Goal: Information Seeking & Learning: Compare options

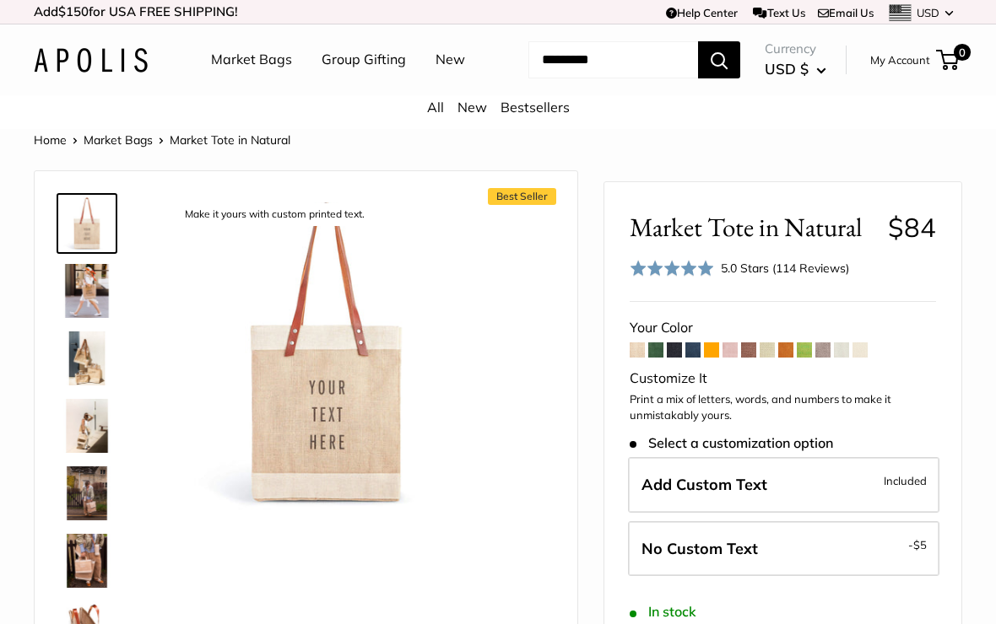
click at [77, 318] on img at bounding box center [87, 291] width 54 height 54
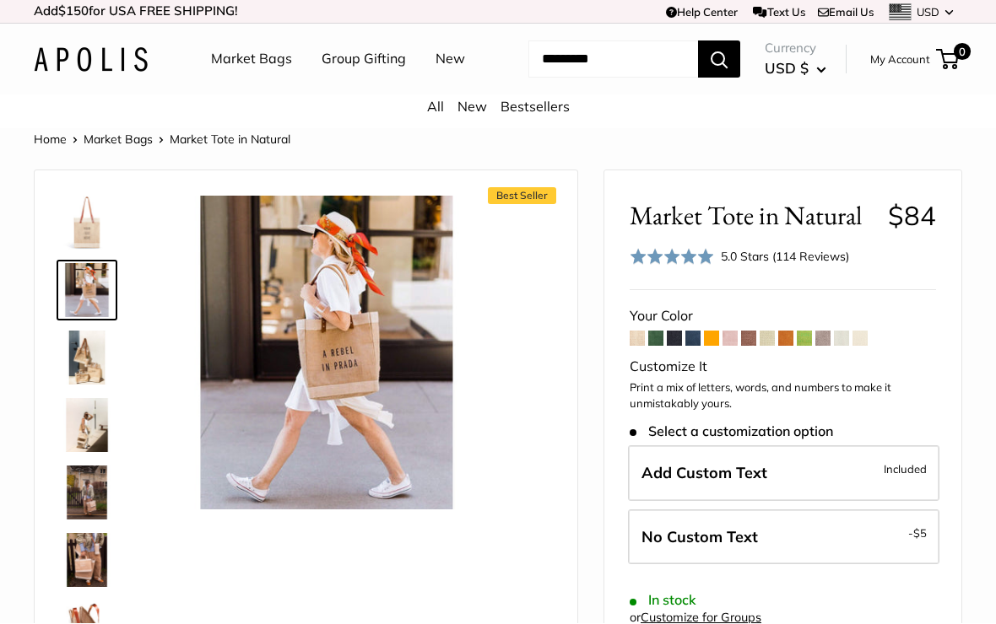
scroll to position [170, 0]
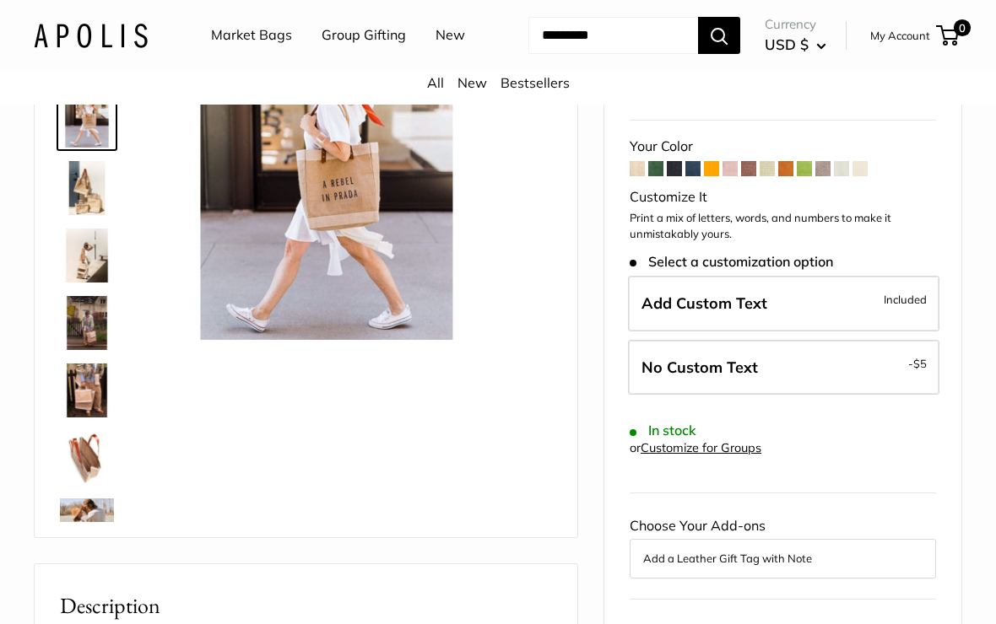
click at [435, 48] on link "New" at bounding box center [450, 35] width 30 height 25
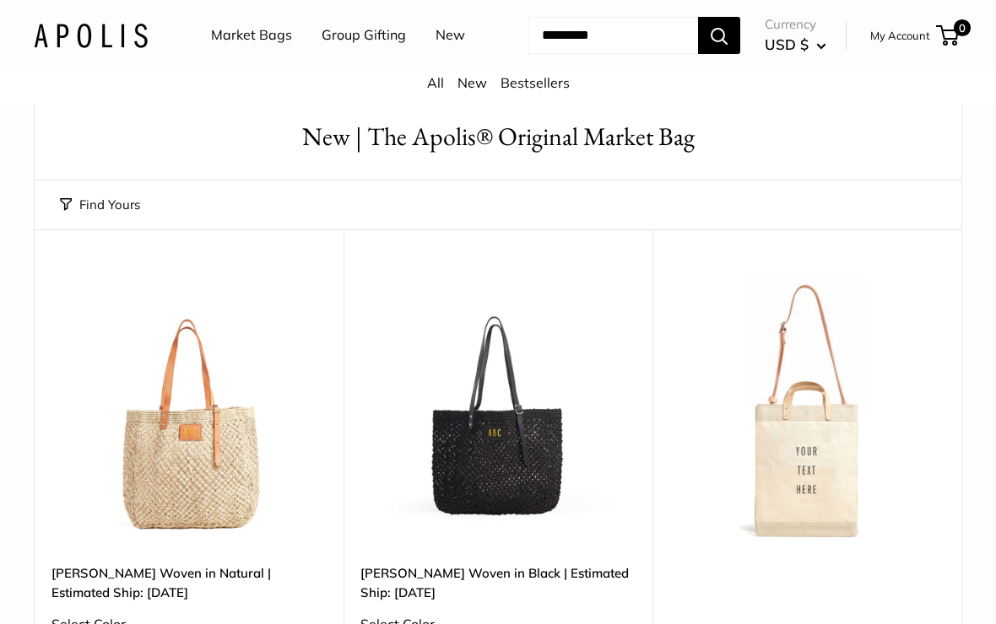
scroll to position [62, 0]
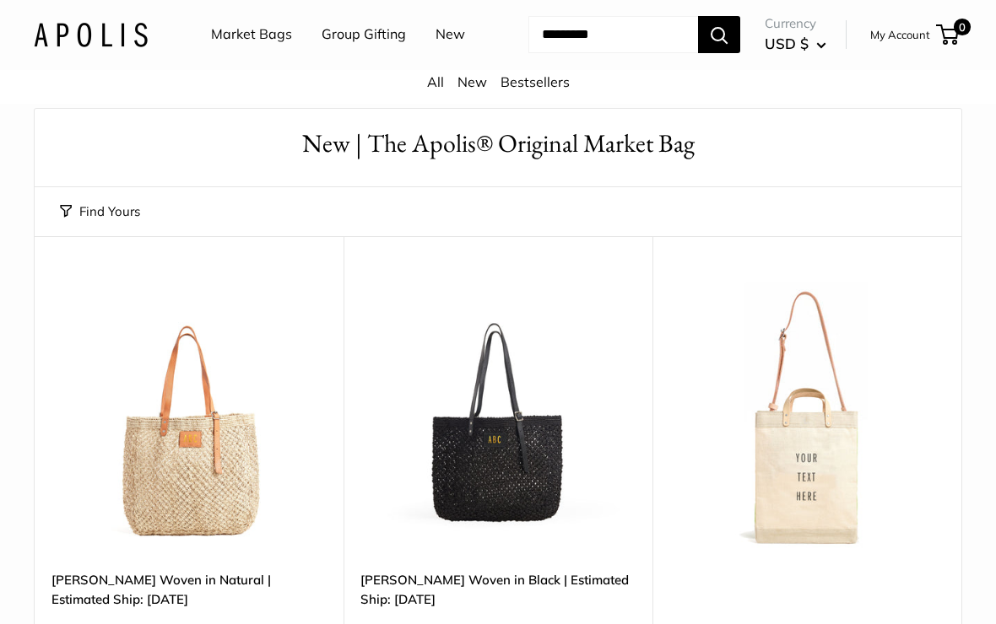
click at [250, 43] on link "Market Bags" at bounding box center [251, 35] width 81 height 25
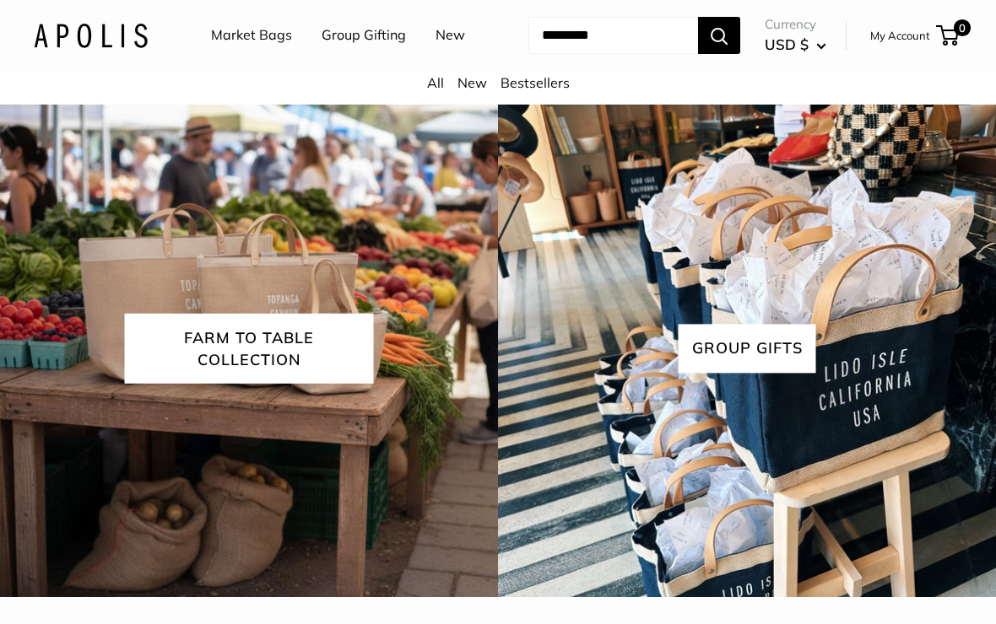
scroll to position [3671, 0]
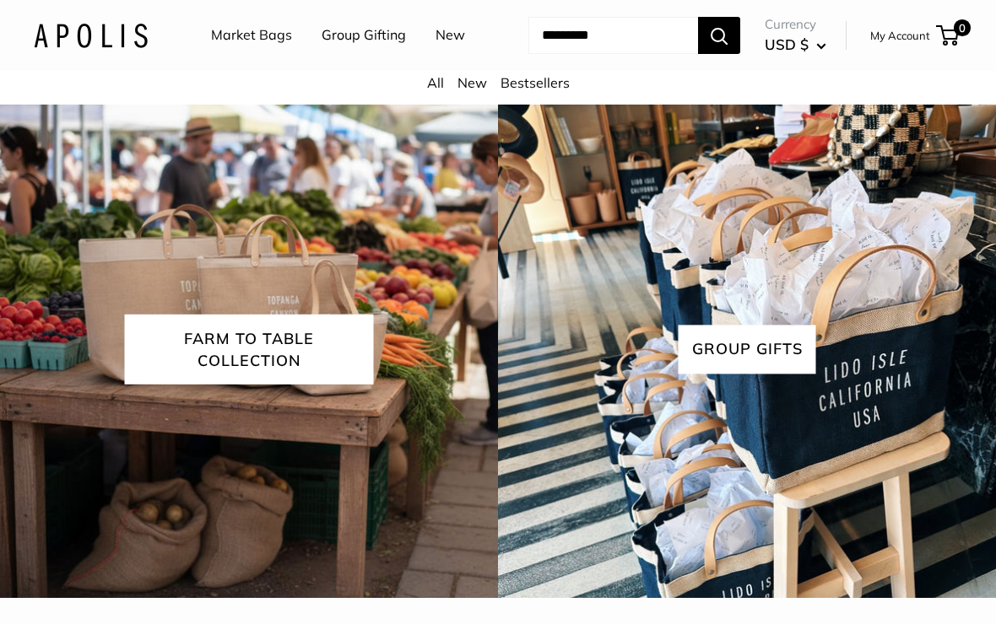
click at [529, 84] on link "View all" at bounding box center [528, 70] width 69 height 25
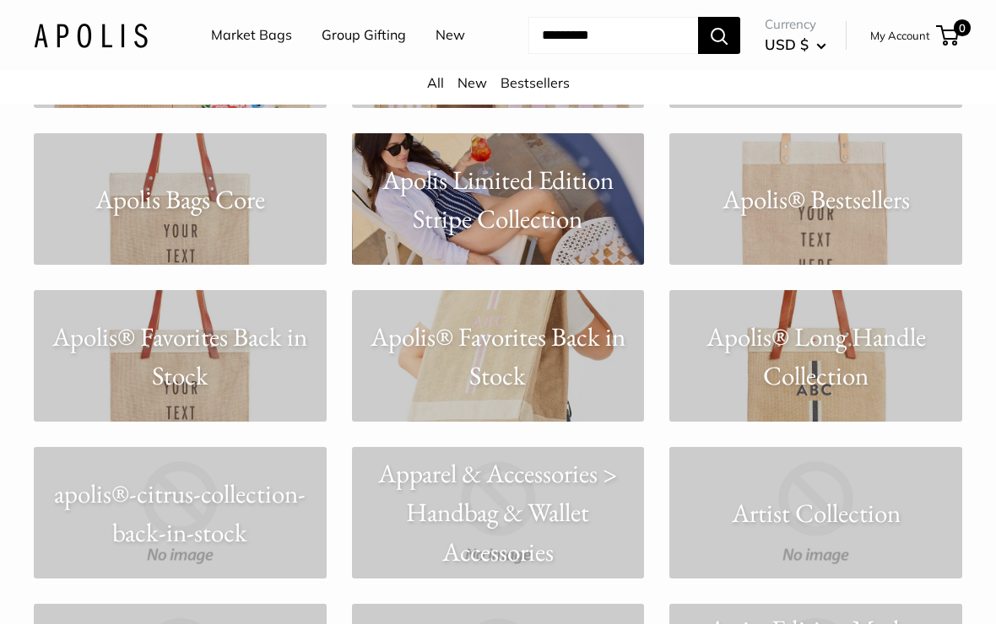
scroll to position [1206, 0]
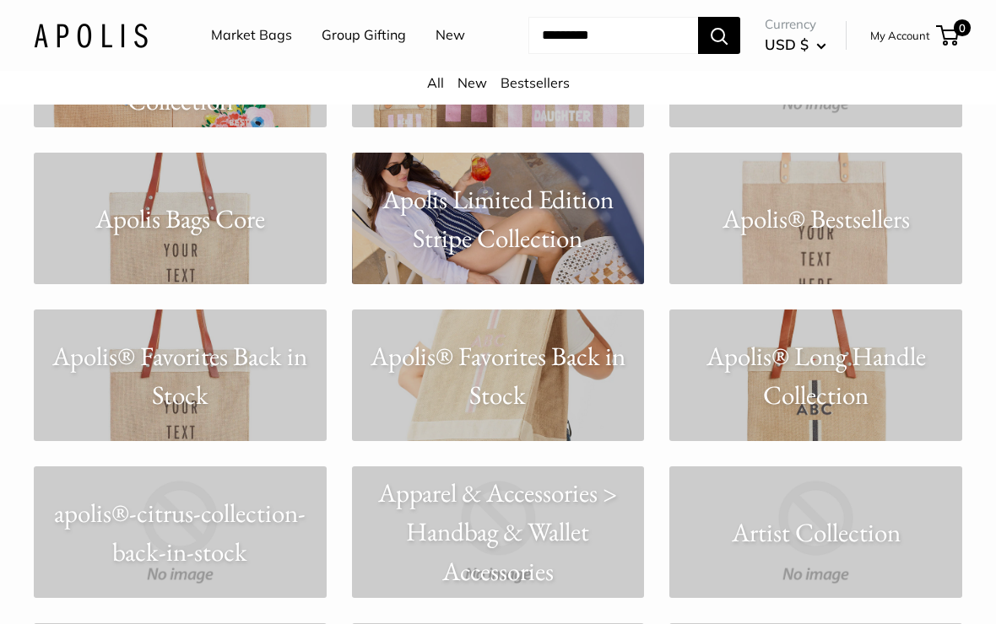
click at [851, 396] on p "Apolis® Long Handle Collection" at bounding box center [815, 375] width 293 height 78
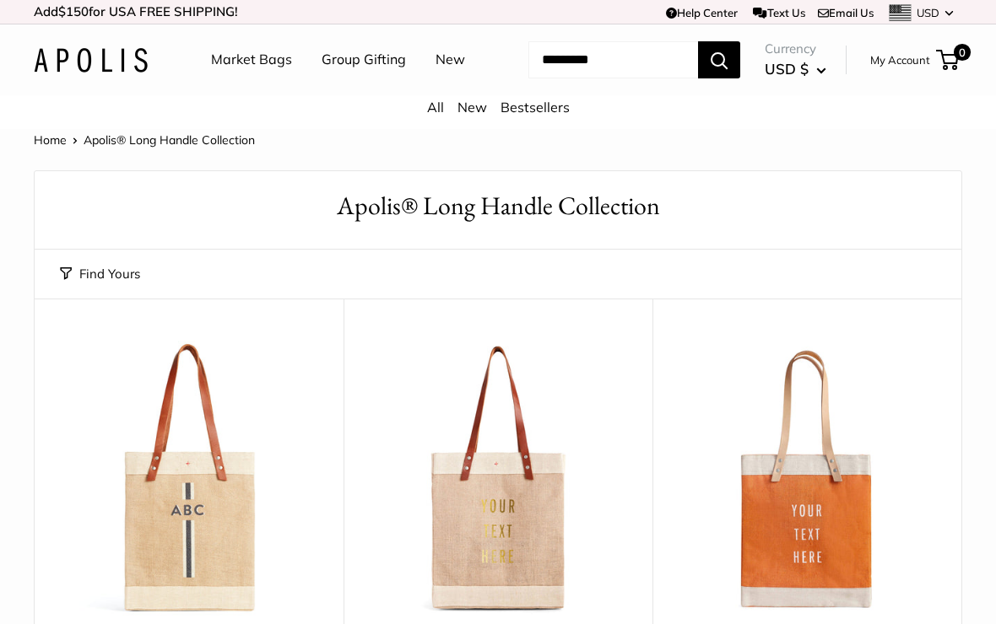
click at [472, 116] on link "New" at bounding box center [472, 107] width 30 height 17
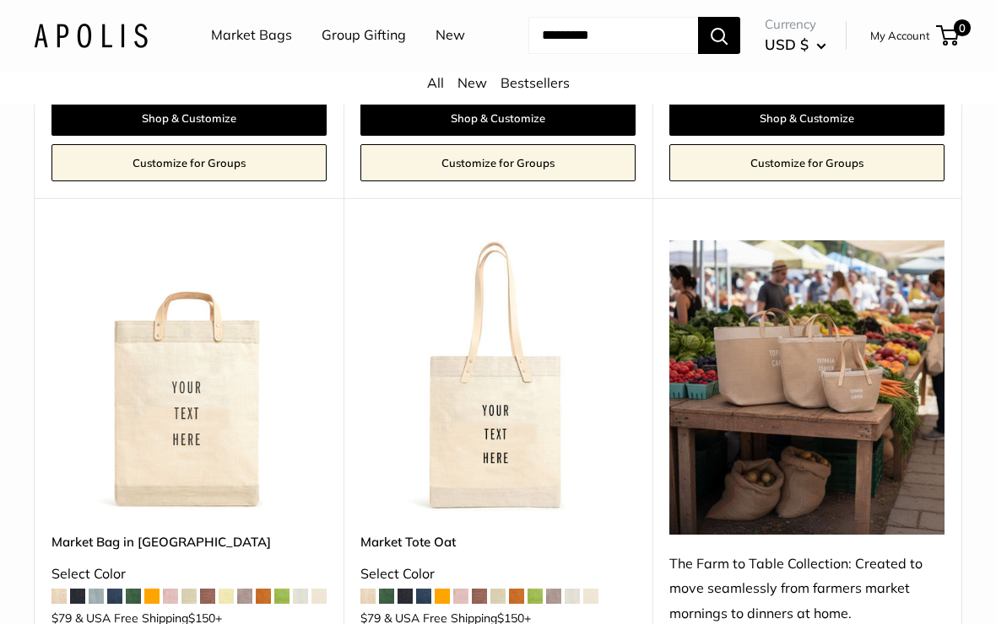
scroll to position [614, 0]
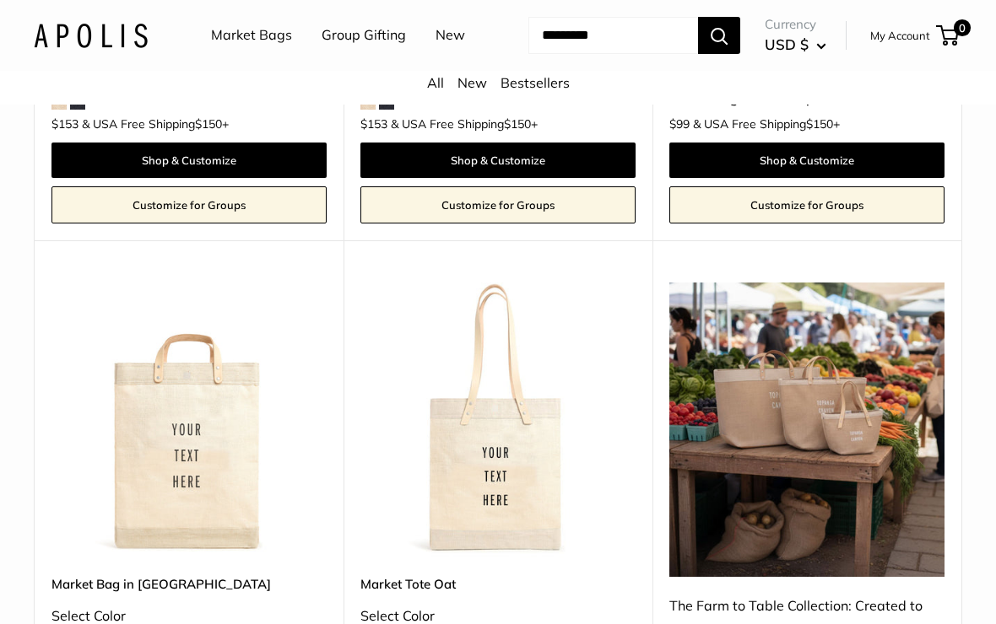
click at [540, 91] on link "Bestsellers" at bounding box center [534, 82] width 69 height 17
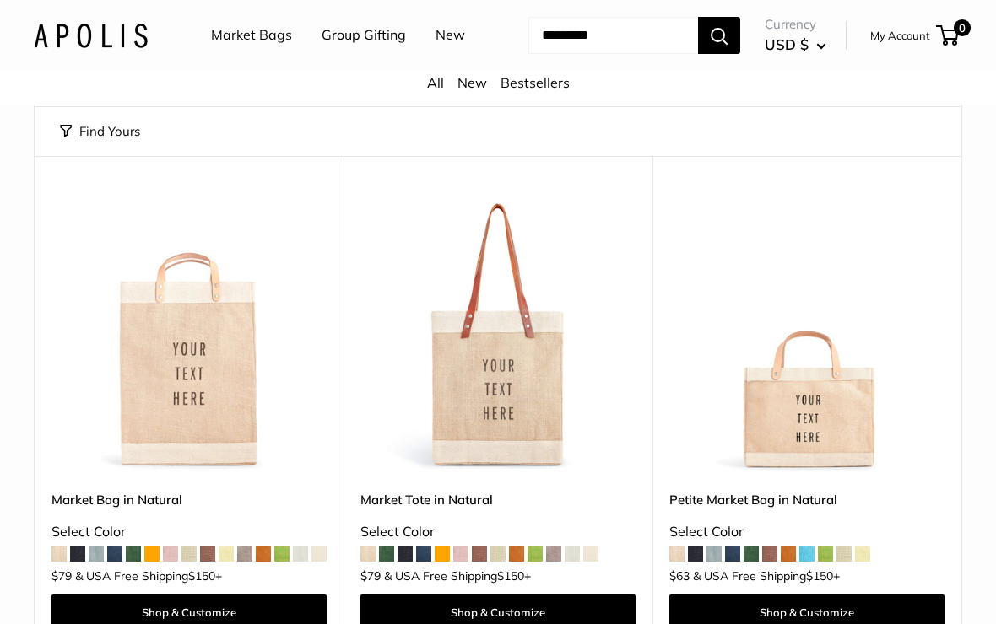
scroll to position [137, 0]
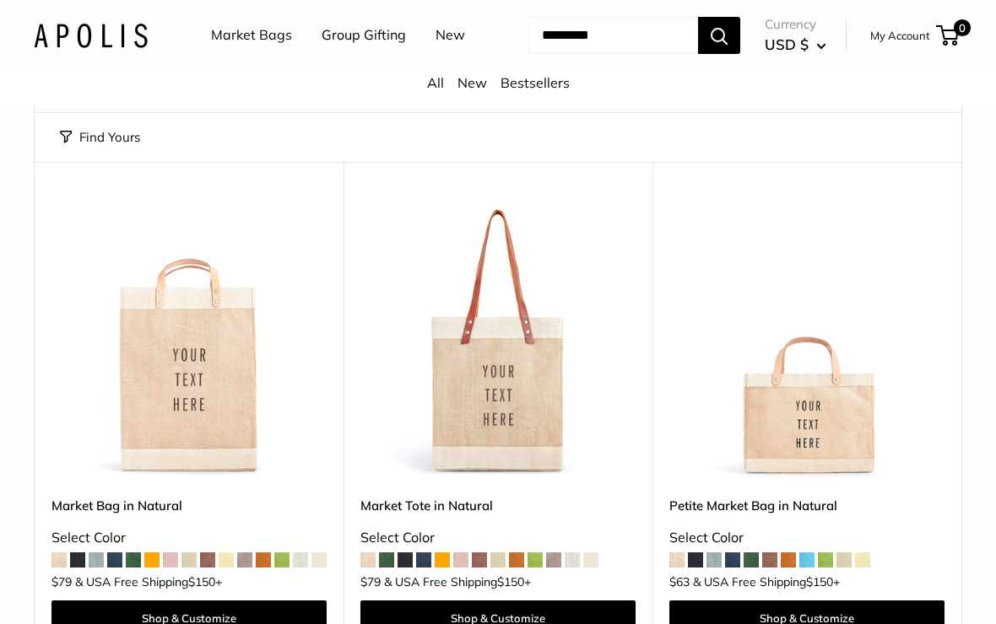
click at [430, 91] on link "All" at bounding box center [435, 82] width 17 height 17
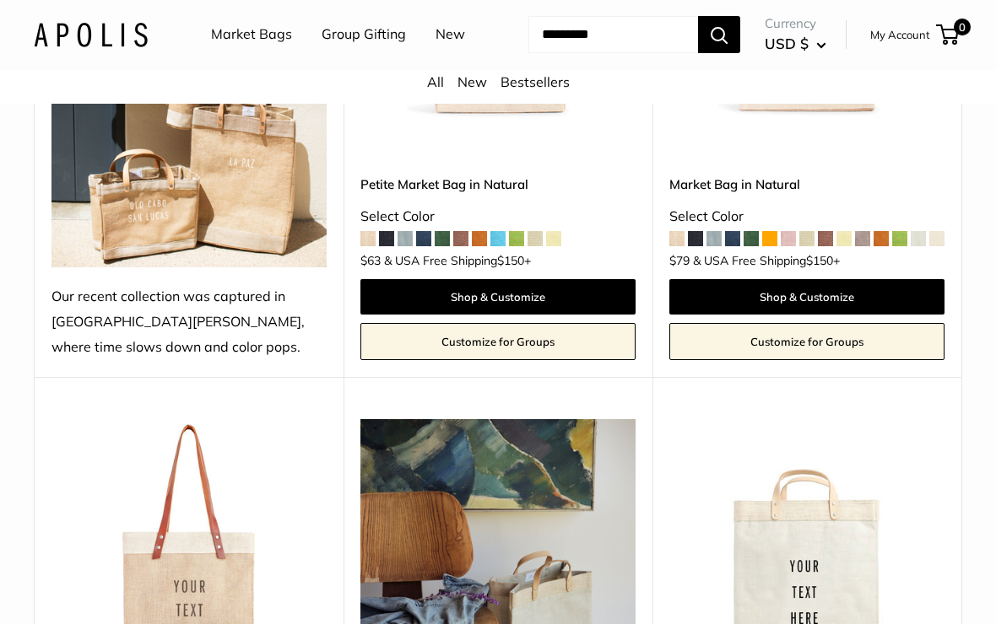
scroll to position [959, 0]
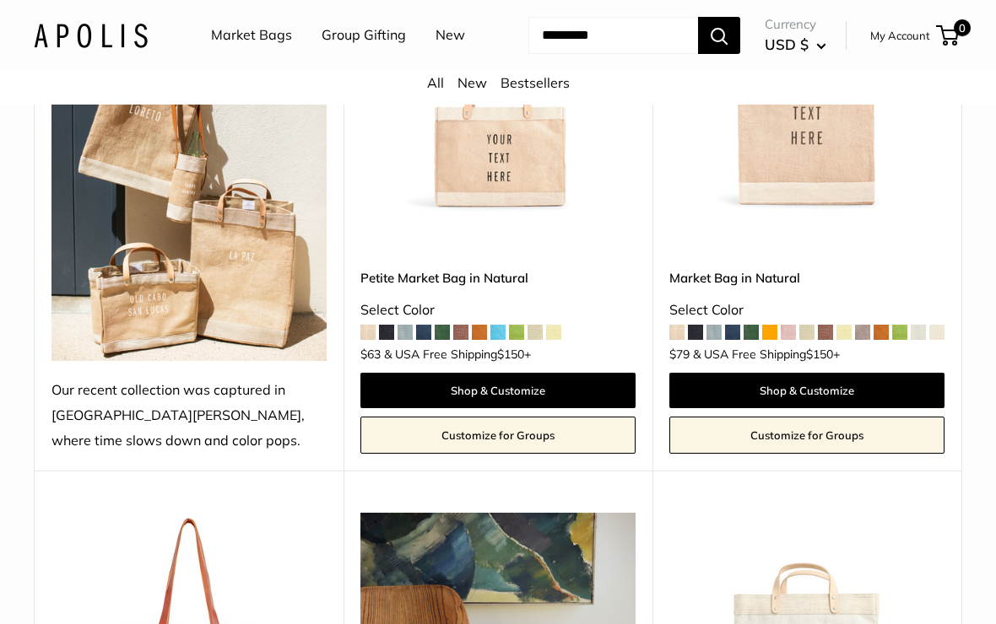
click at [529, 91] on link "Bestsellers" at bounding box center [534, 82] width 69 height 17
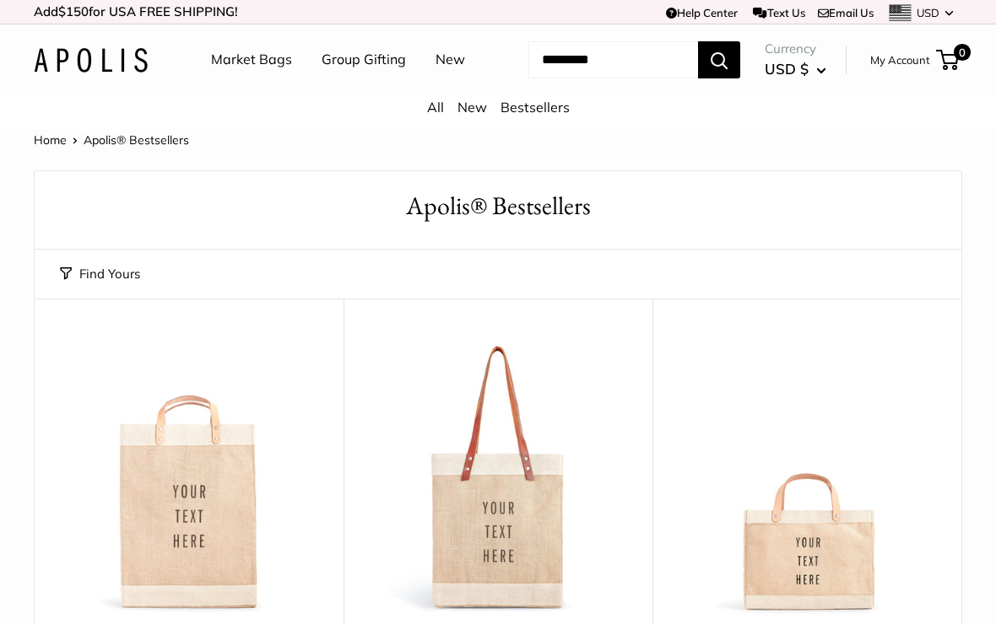
click at [546, 78] on input "Search..." at bounding box center [613, 59] width 170 height 37
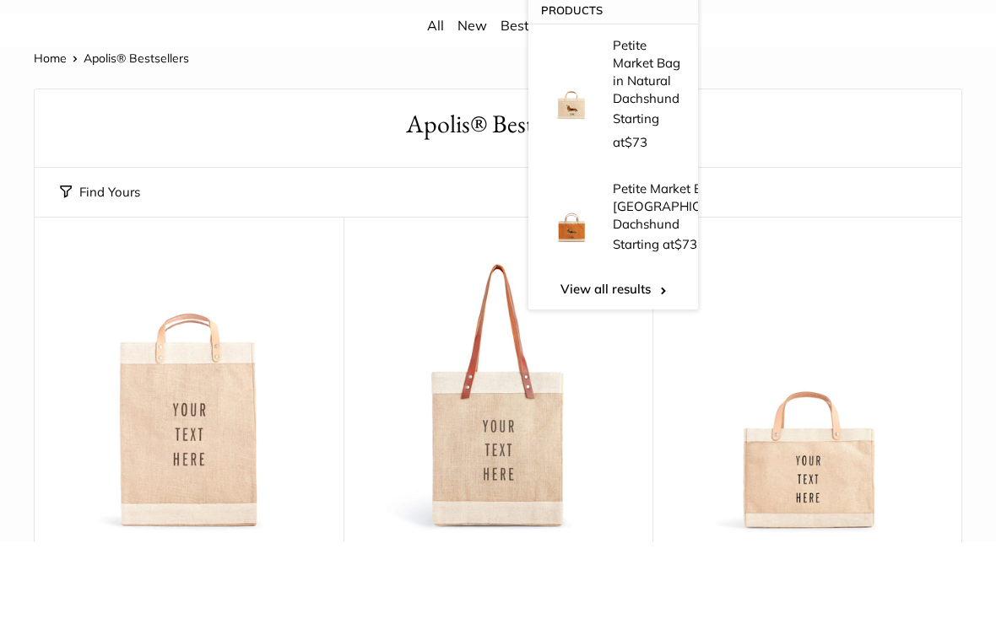
type input "***"
click at [641, 262] on p "Petite Market Bag in [GEOGRAPHIC_DATA] Dachshund" at bounding box center [679, 288] width 132 height 53
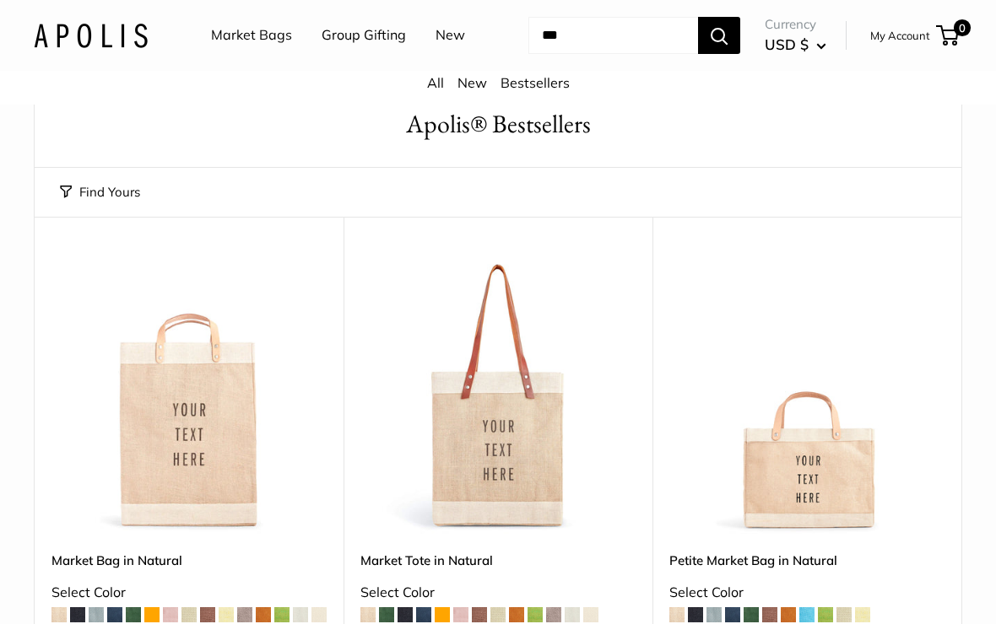
scroll to position [111, 0]
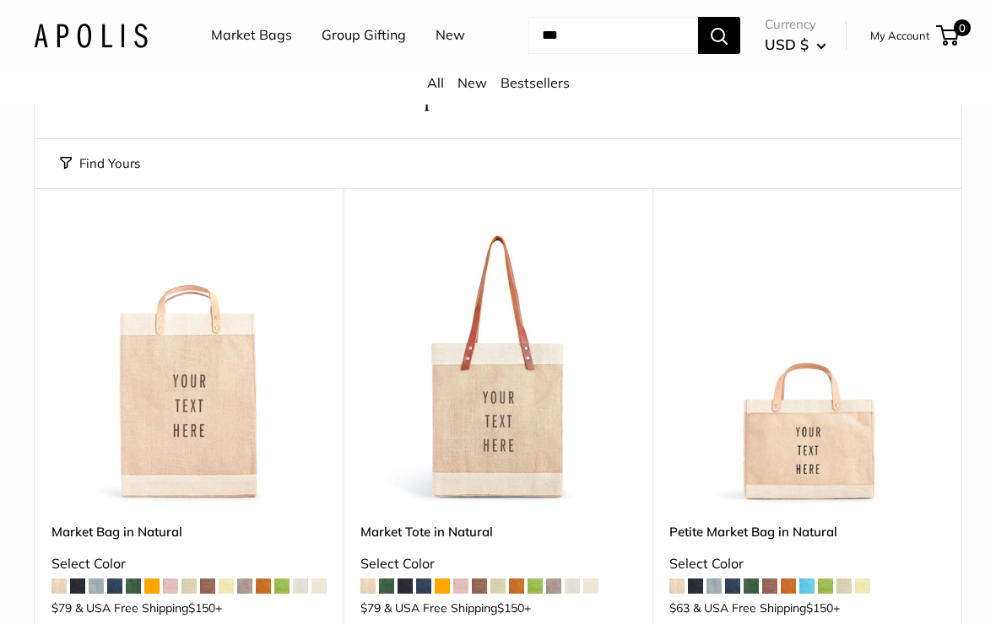
click at [563, 54] on input "***" at bounding box center [613, 35] width 170 height 37
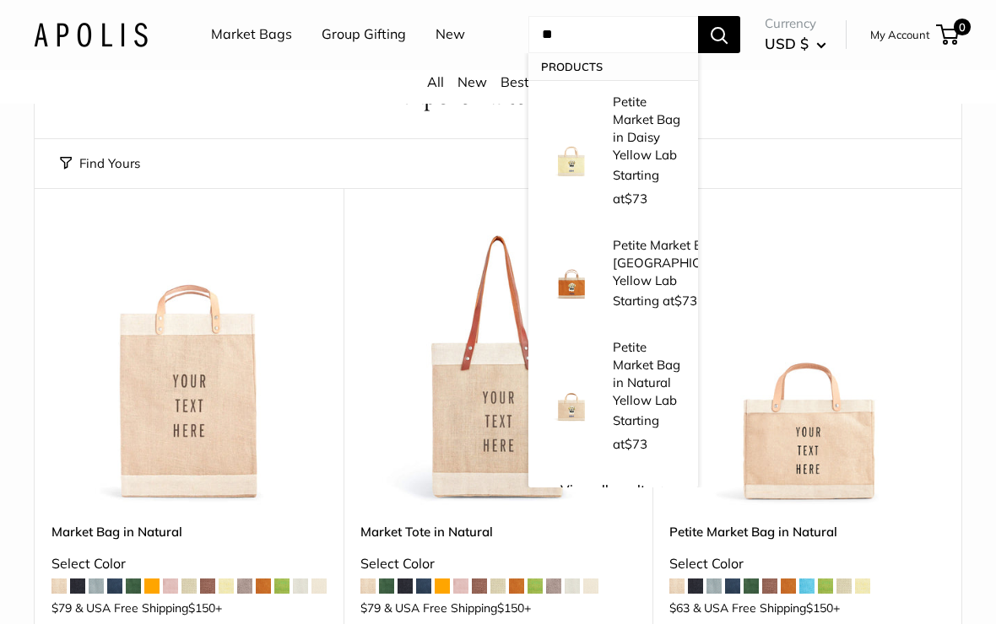
type input "*"
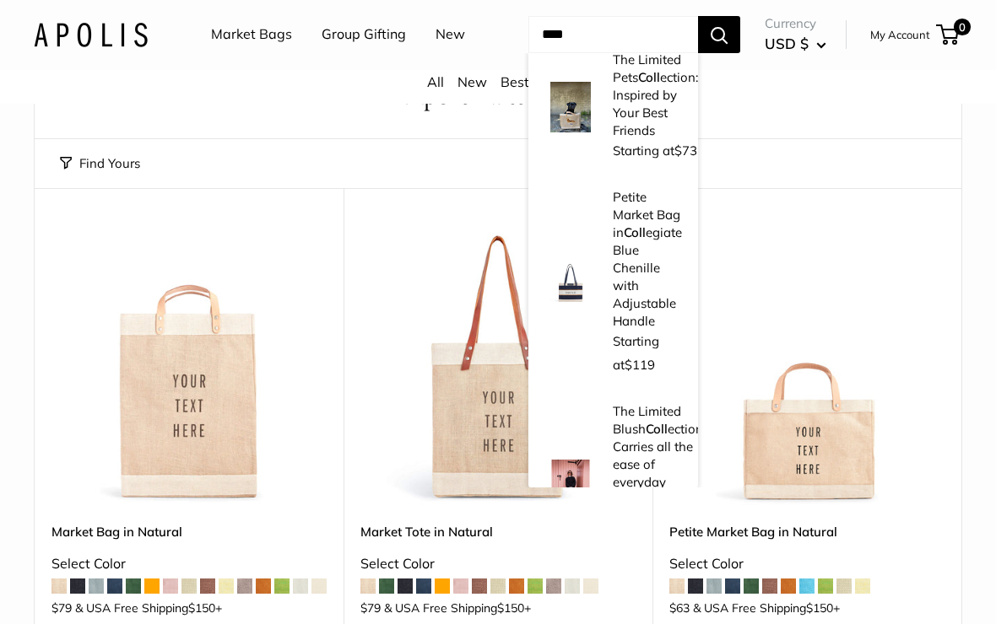
scroll to position [0, 0]
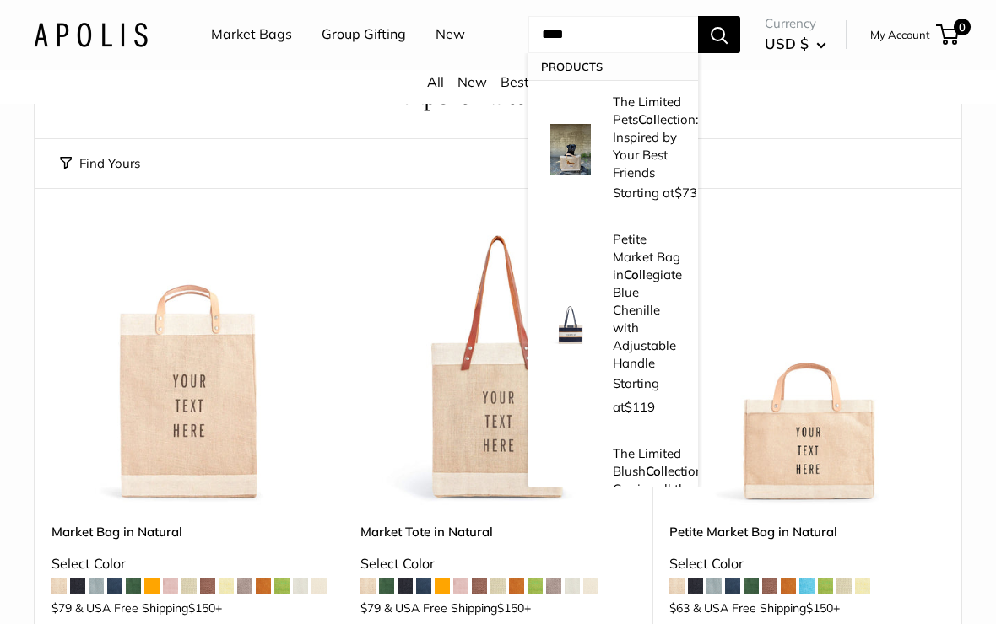
type input "****"
click at [630, 168] on p "The Limited Pets Coll ection: Inspired by Your Best Friends" at bounding box center [655, 138] width 85 height 89
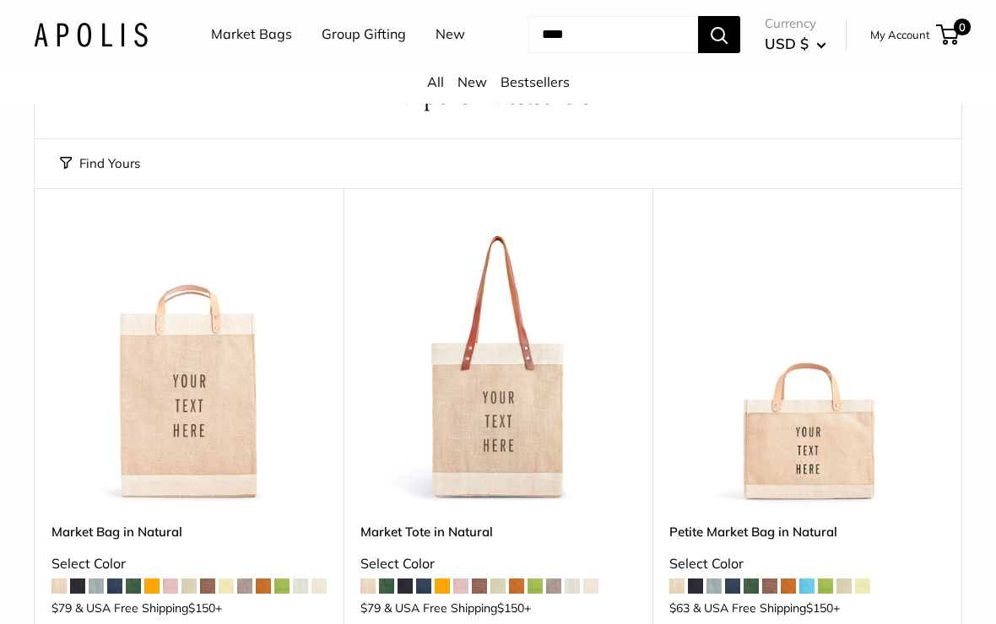
scroll to position [111, 0]
click at [542, 54] on input "****" at bounding box center [613, 35] width 170 height 37
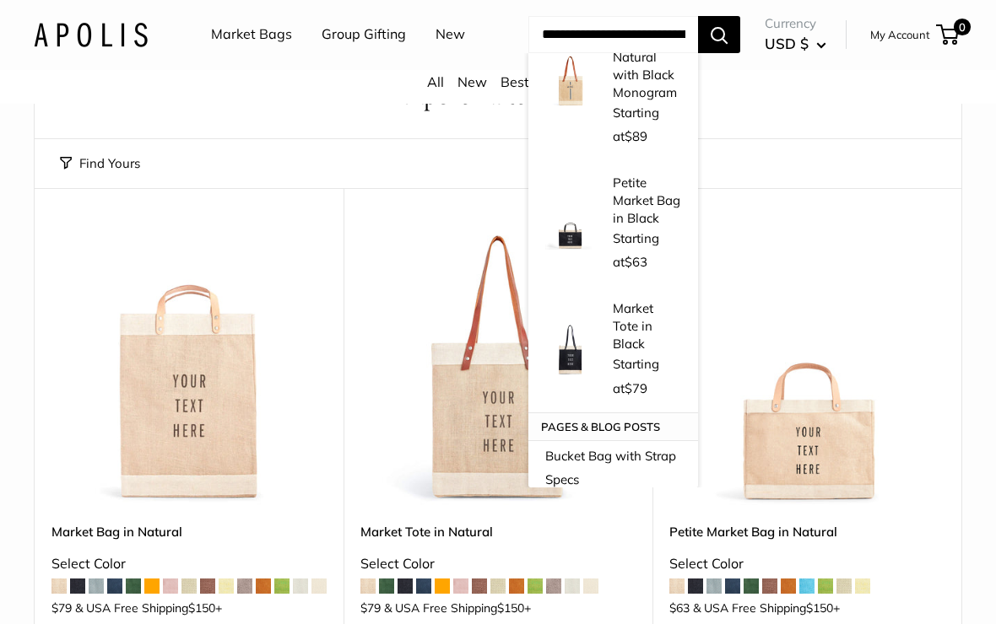
scroll to position [87, 0]
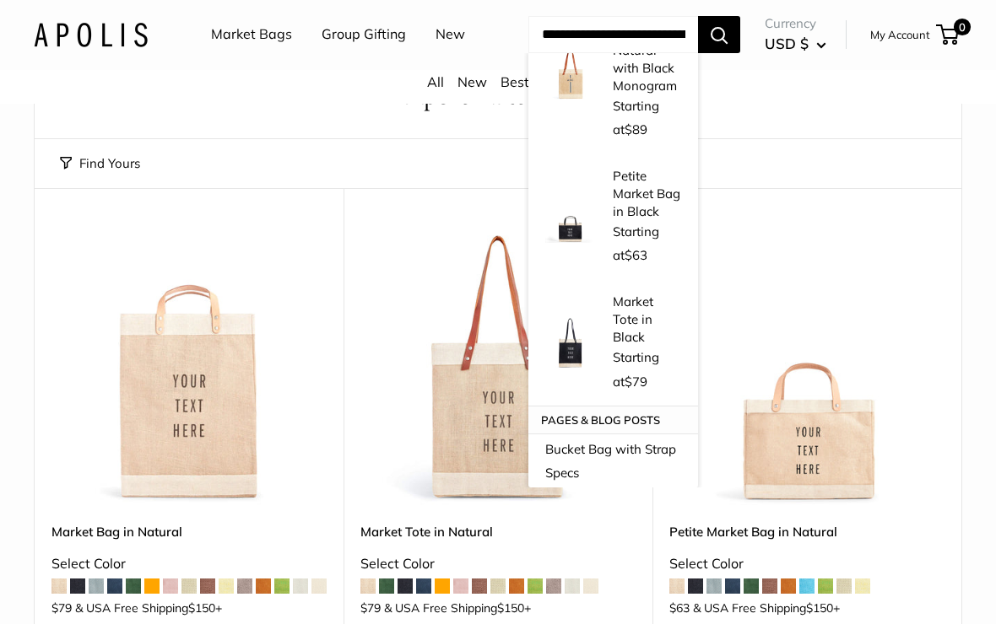
type input "**********"
click at [726, 54] on button "Search" at bounding box center [719, 35] width 42 height 37
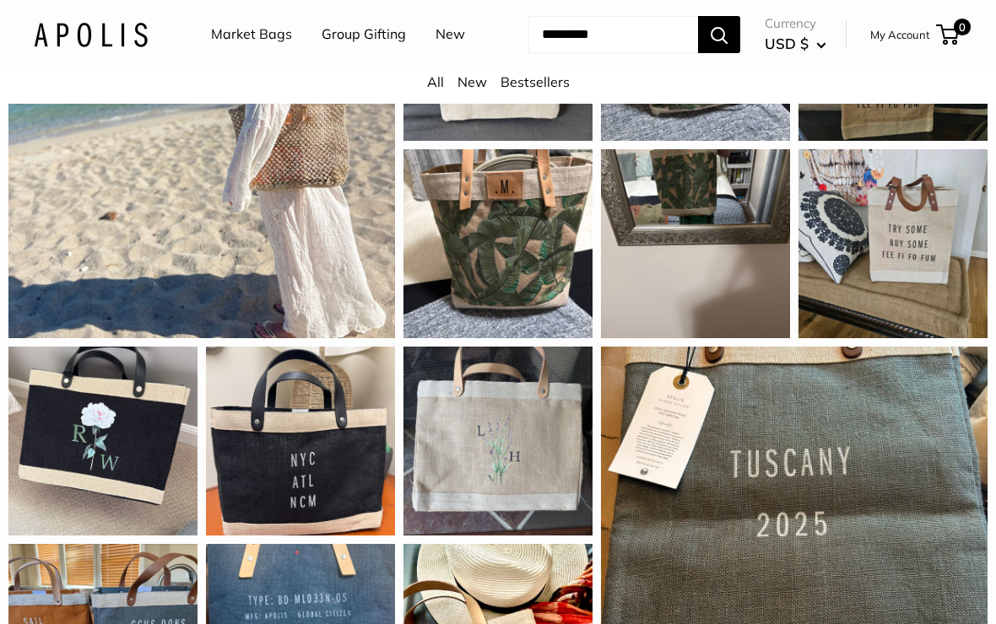
scroll to position [1030, 0]
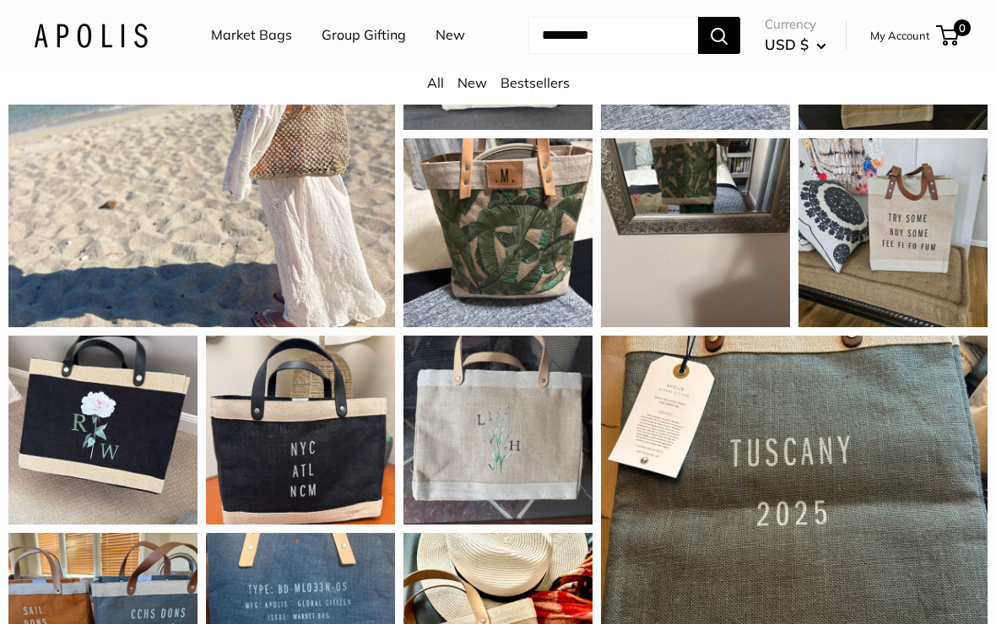
click at [124, 525] on div "This is a gift for a friend. I cannot wait to give it to her! This bag turned o…" at bounding box center [102, 430] width 189 height 189
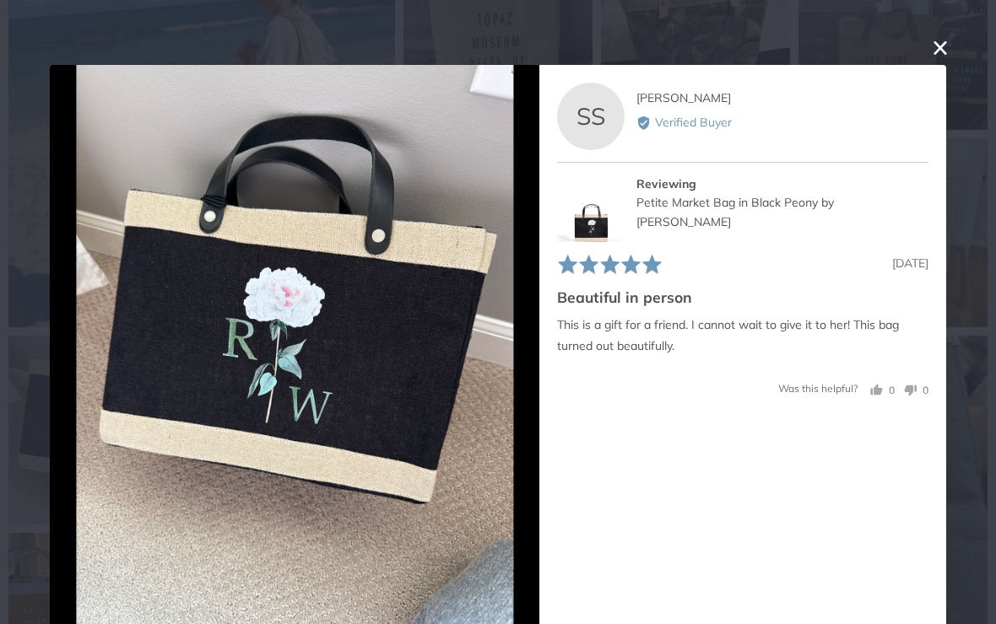
scroll to position [0, 0]
click at [309, 338] on img at bounding box center [294, 356] width 437 height 582
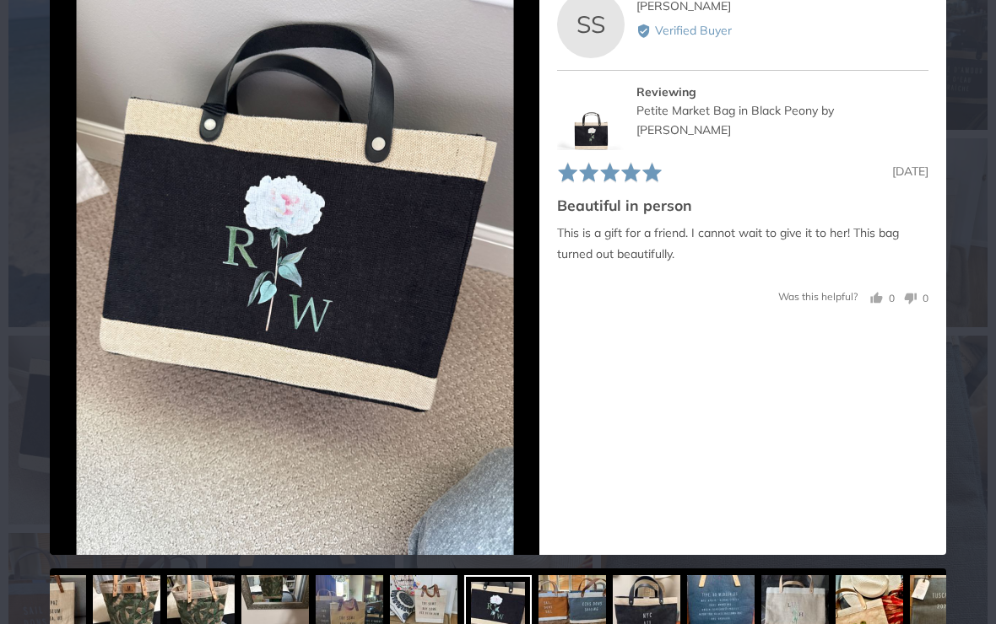
scroll to position [91, 0]
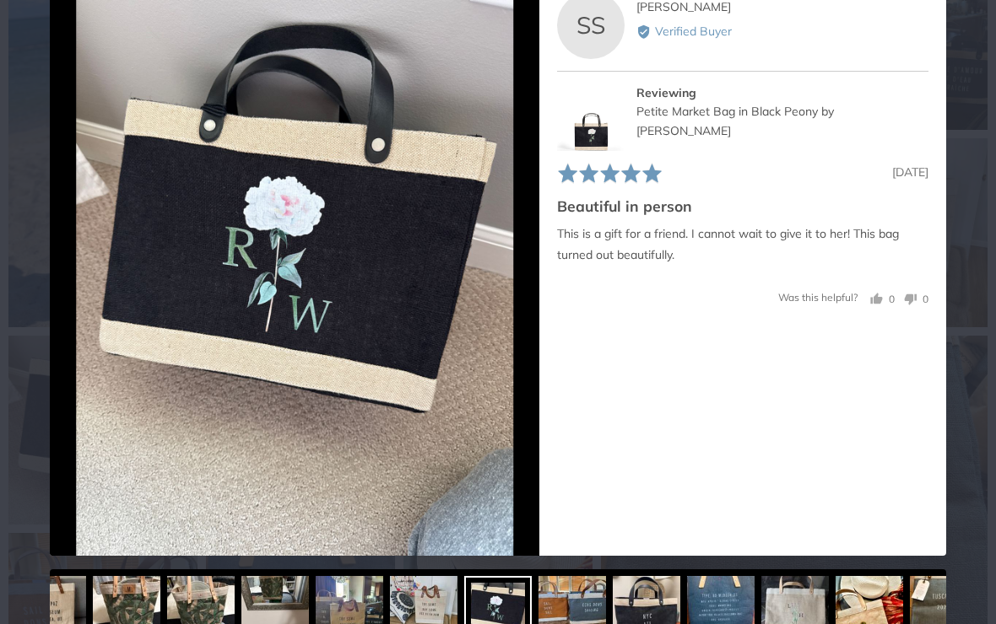
click at [295, 528] on img at bounding box center [294, 265] width 437 height 582
click at [126, 619] on div at bounding box center [498, 610] width 896 height 81
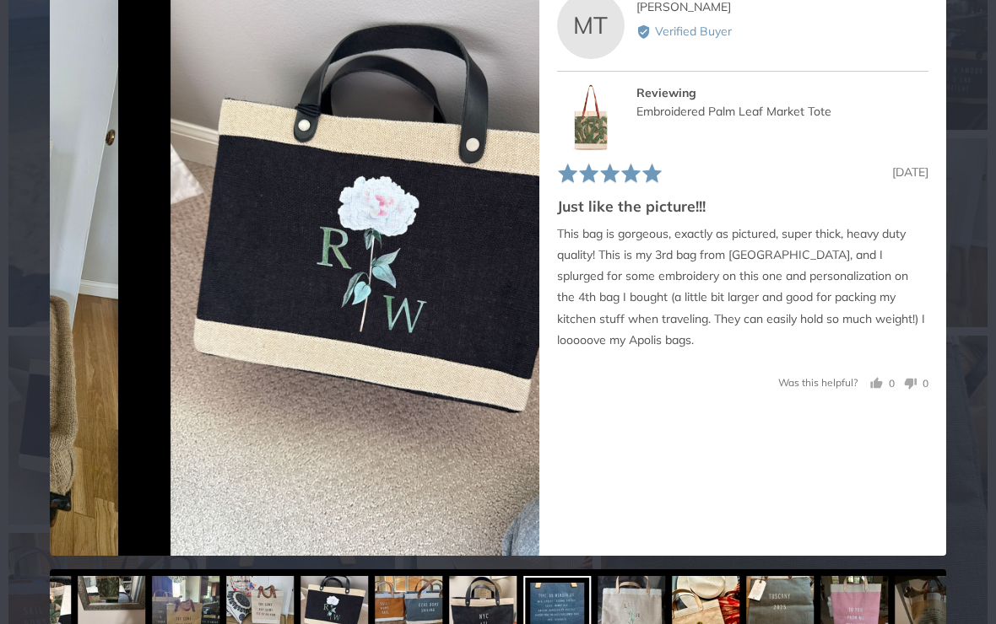
click at [643, 613] on img at bounding box center [631, 610] width 68 height 68
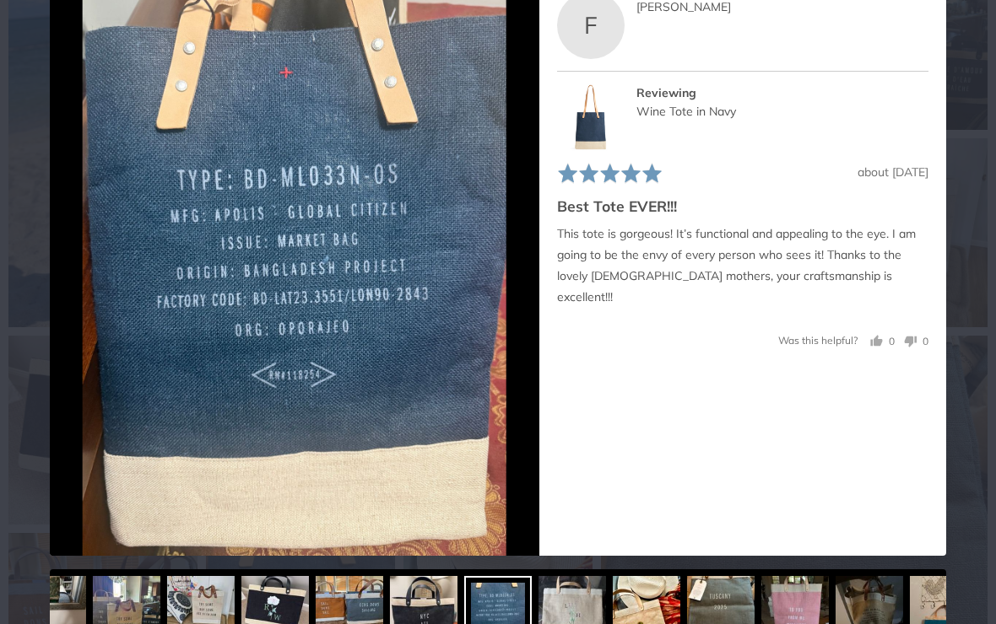
click at [646, 624] on img at bounding box center [647, 610] width 68 height 68
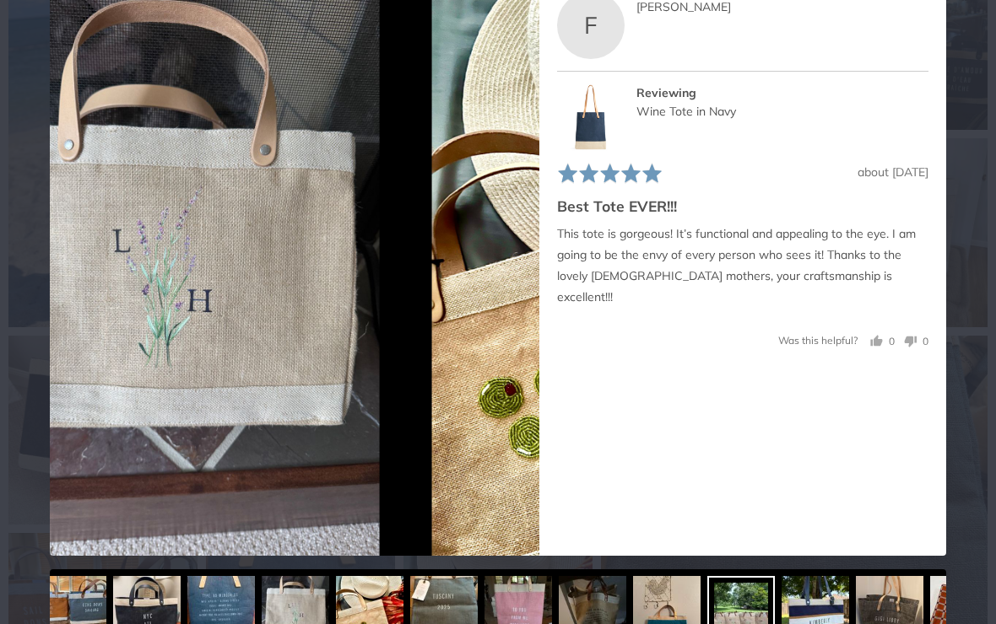
click at [856, 616] on img at bounding box center [890, 610] width 68 height 68
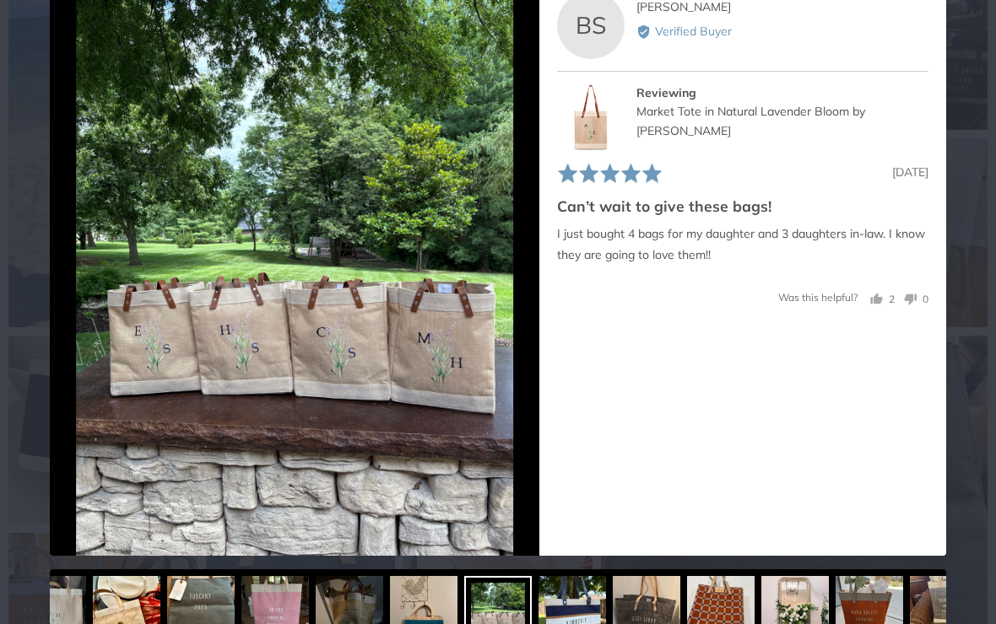
click at [687, 611] on img at bounding box center [721, 610] width 68 height 68
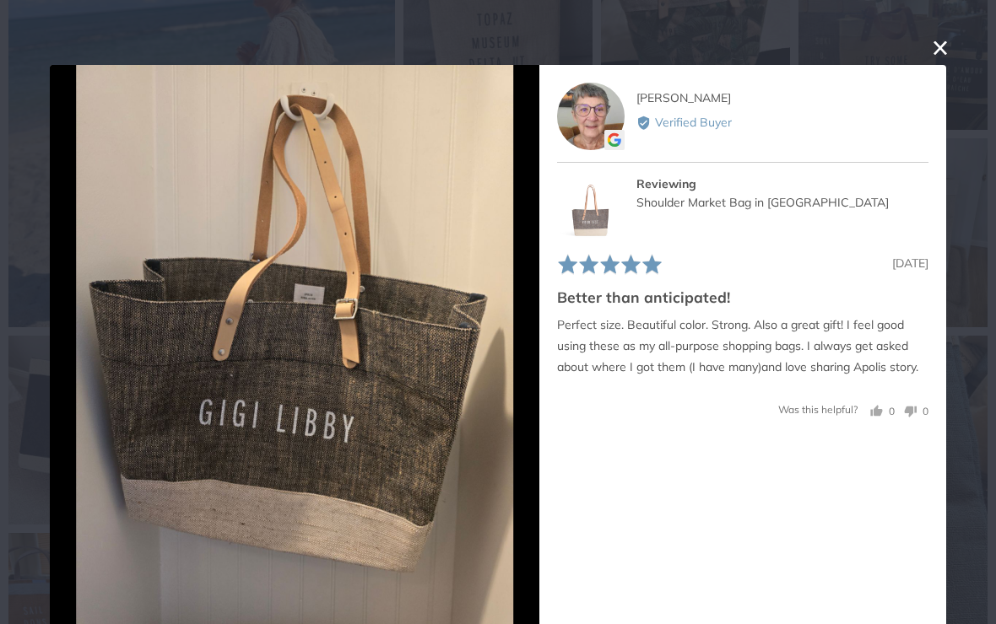
scroll to position [0, 0]
click at [941, 58] on button "close this modal window" at bounding box center [940, 48] width 20 height 20
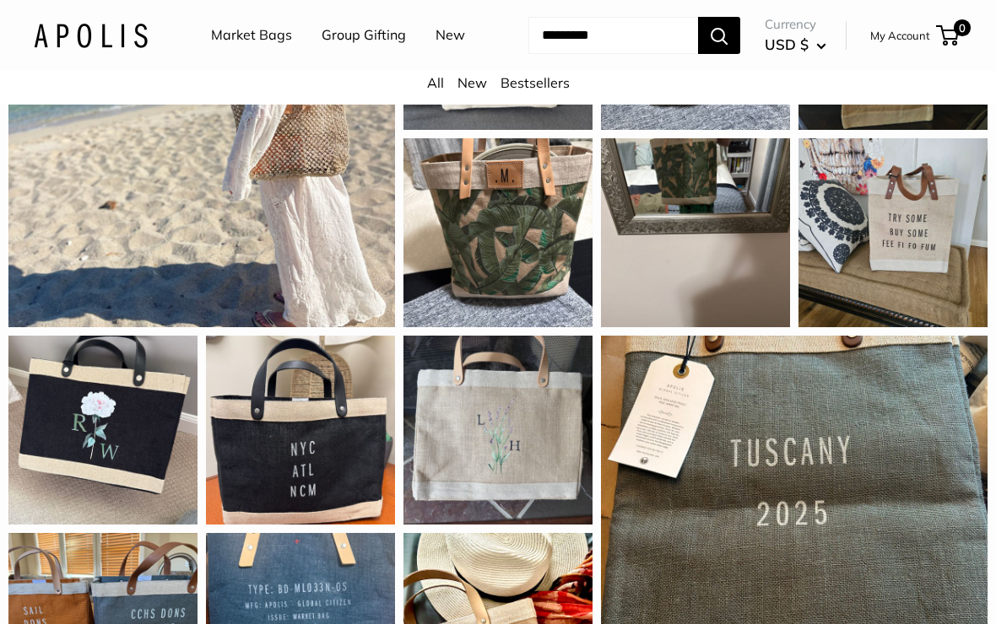
click at [548, 54] on input "Search..." at bounding box center [613, 35] width 170 height 37
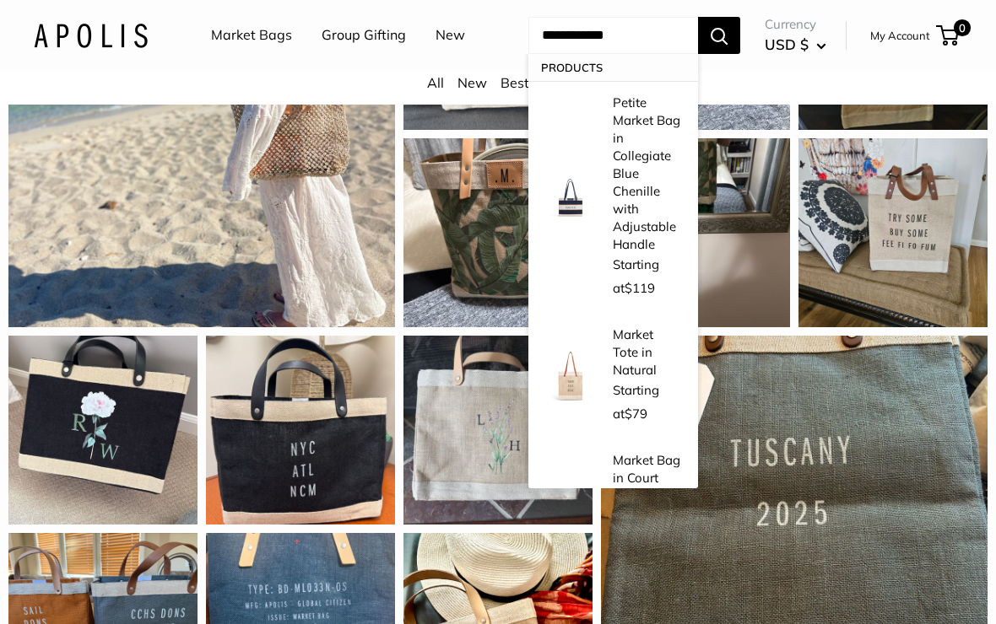
type input "**********"
click at [555, 211] on img at bounding box center [570, 197] width 51 height 51
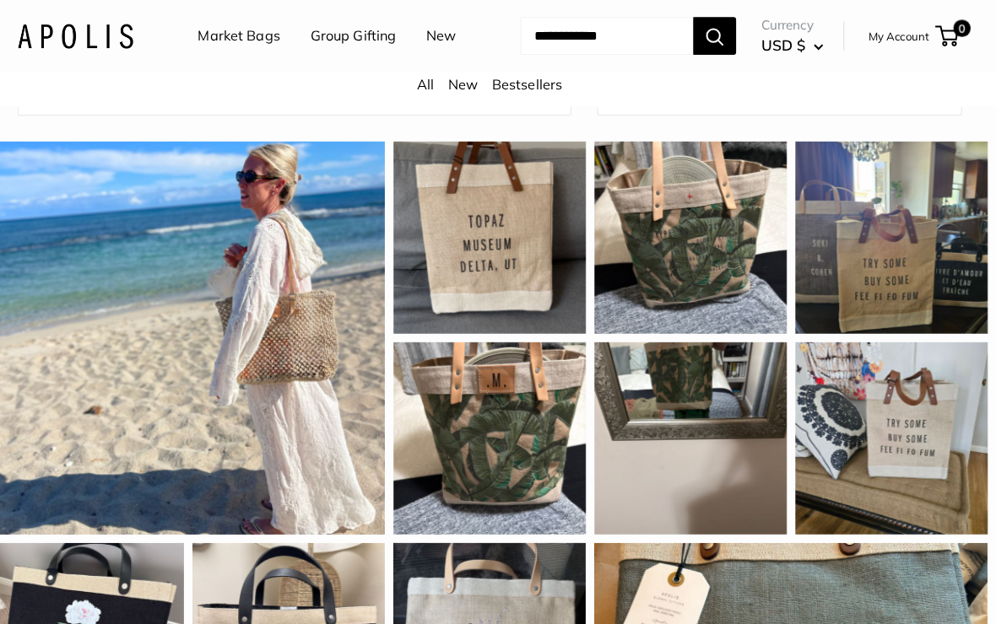
scroll to position [831, 0]
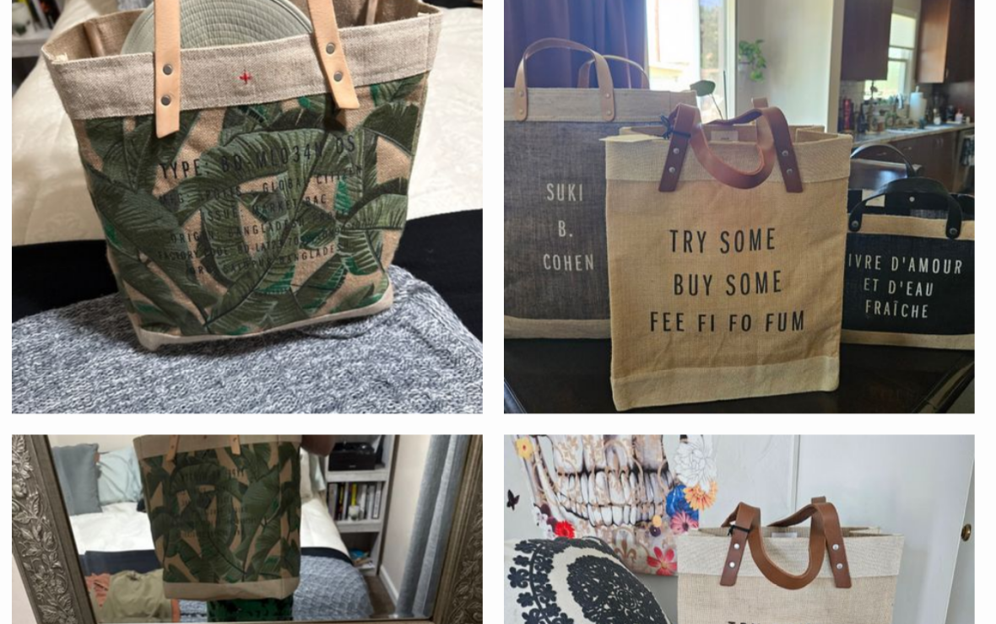
click at [798, 178] on div "Really like the longer handles on this tote, good for over the shoulder Farners…" at bounding box center [892, 233] width 189 height 189
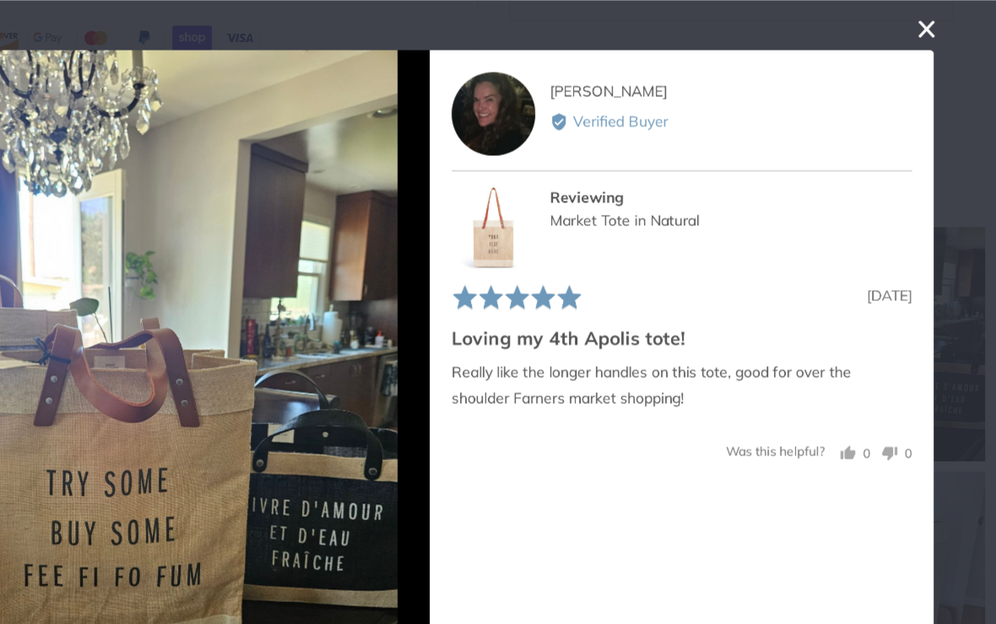
scroll to position [787, 0]
click at [930, 28] on button "close this modal window" at bounding box center [940, 24] width 20 height 20
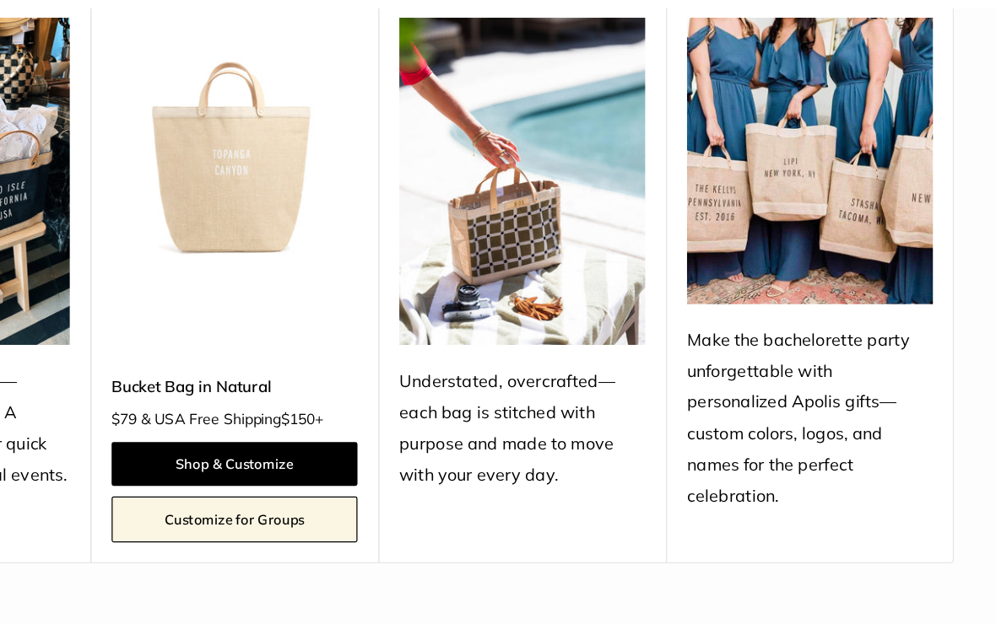
scroll to position [1936, 0]
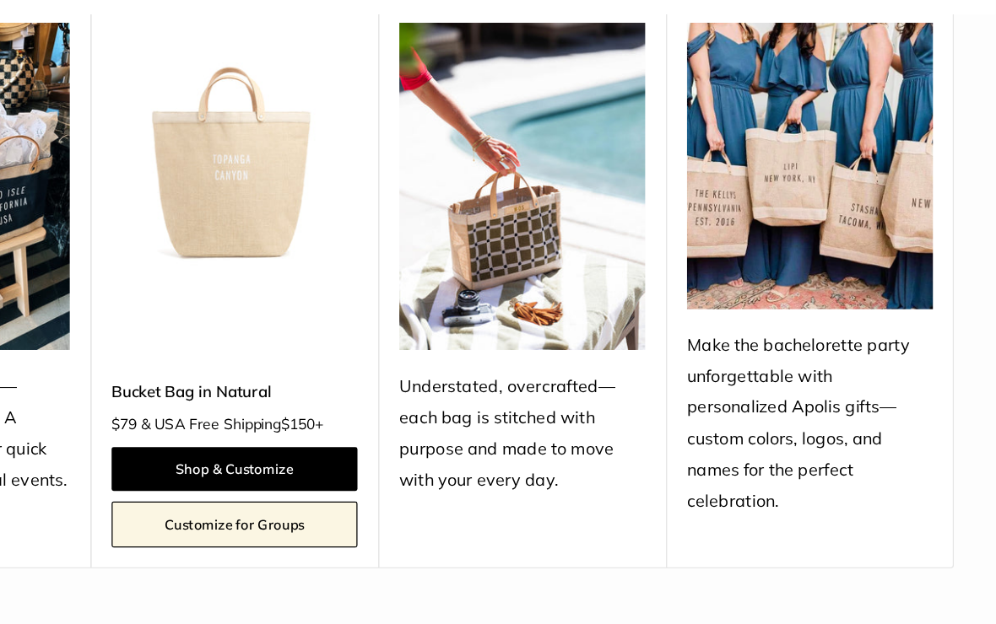
click at [515, 240] on img at bounding box center [614, 243] width 198 height 264
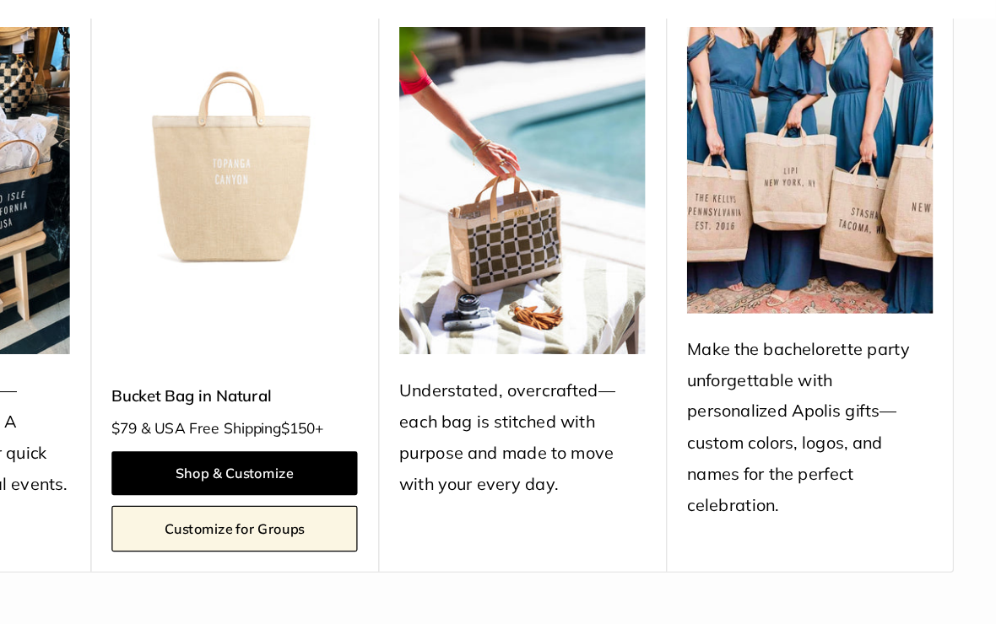
click at [515, 261] on img at bounding box center [614, 243] width 198 height 264
click at [515, 301] on img at bounding box center [614, 243] width 198 height 264
click at [515, 403] on div "Understated, overcrafted—each bag is stitched with purpose and made to move wit…" at bounding box center [614, 442] width 198 height 101
click at [498, 343] on div "**********" at bounding box center [614, 310] width 232 height 483
click at [515, 278] on img at bounding box center [614, 243] width 198 height 264
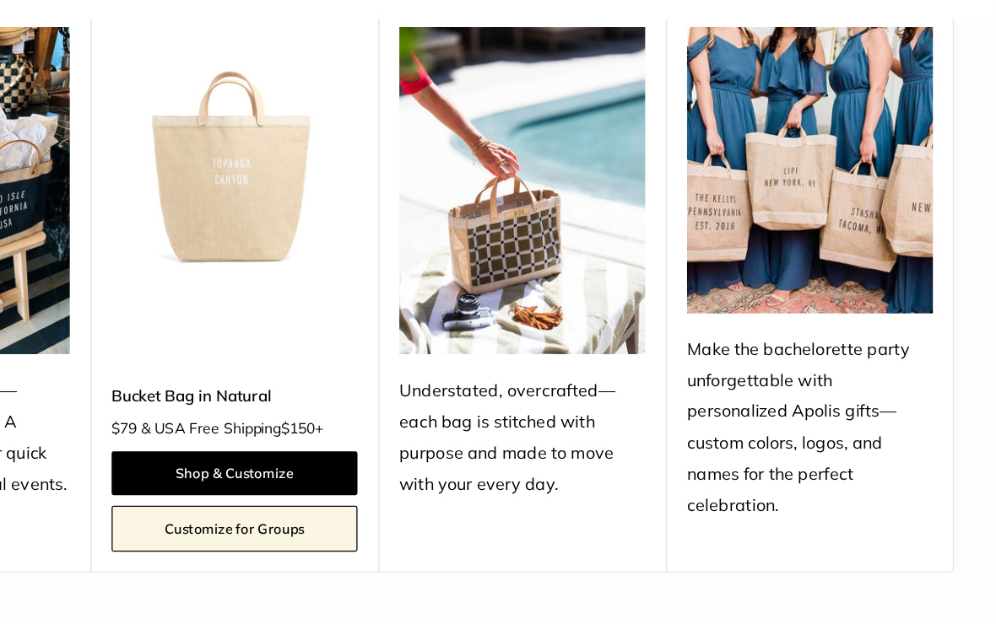
click at [515, 262] on img at bounding box center [614, 243] width 198 height 264
click at [515, 161] on img at bounding box center [614, 243] width 198 height 264
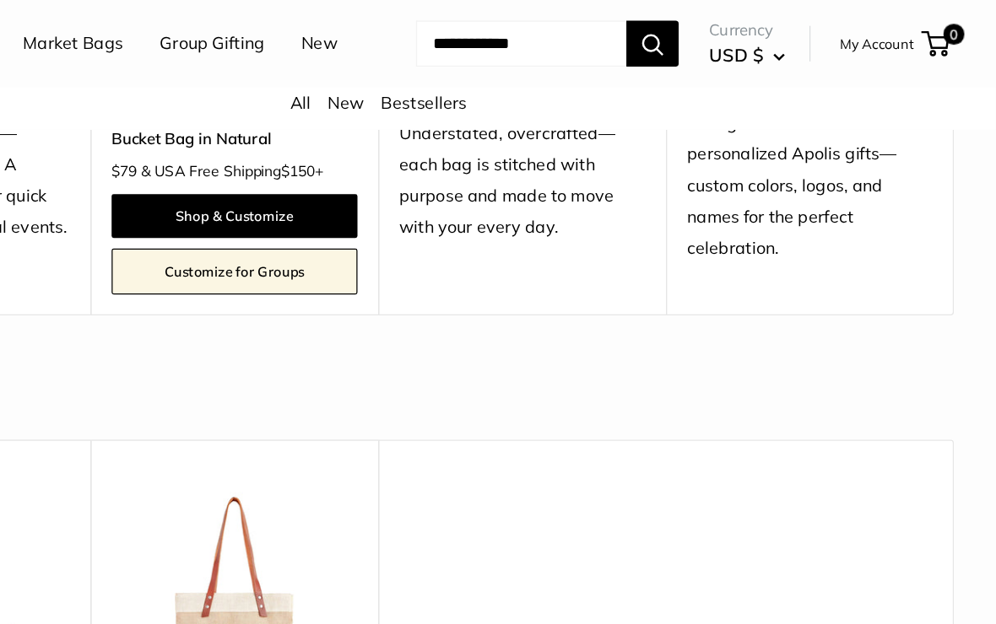
scroll to position [2231, 0]
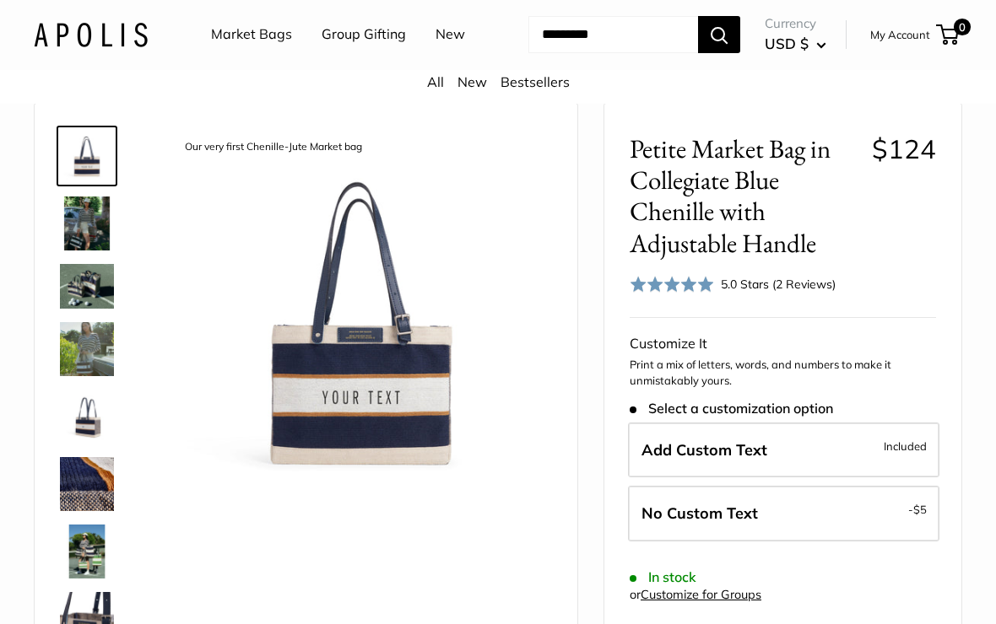
scroll to position [67, 0]
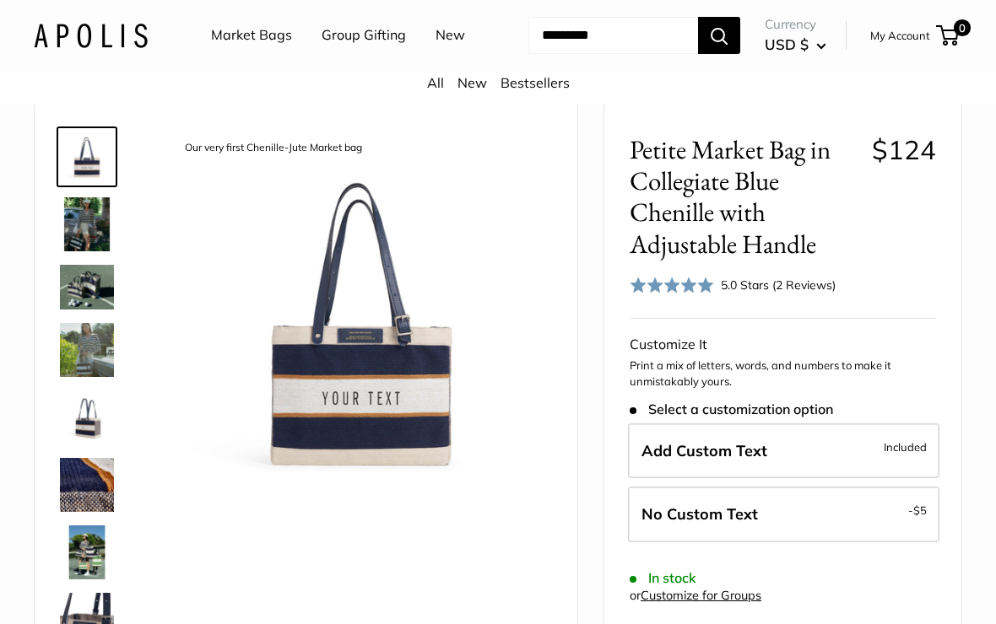
click at [68, 377] on img at bounding box center [87, 350] width 54 height 54
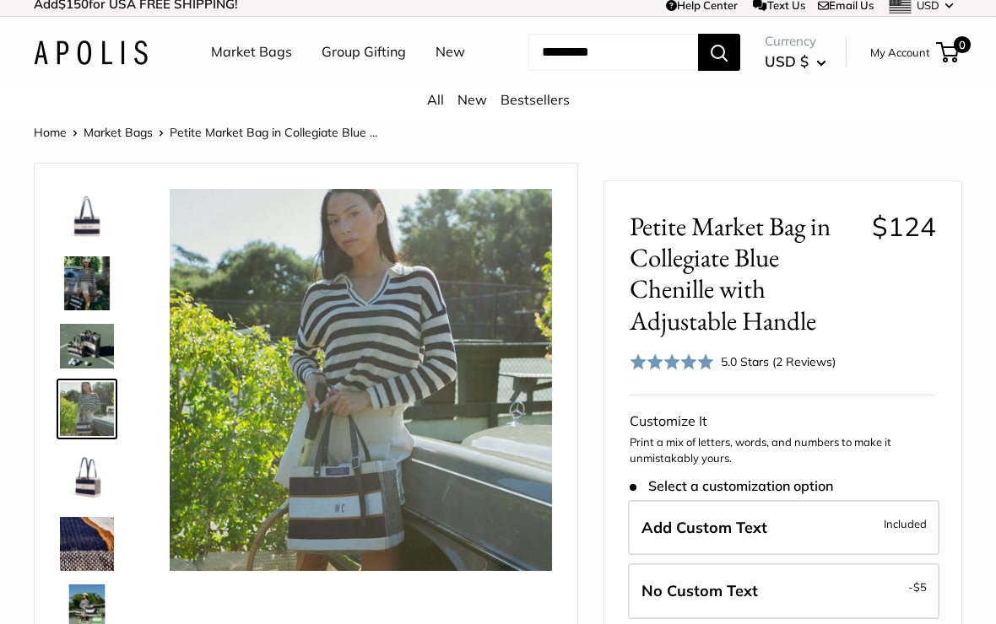
scroll to position [0, 0]
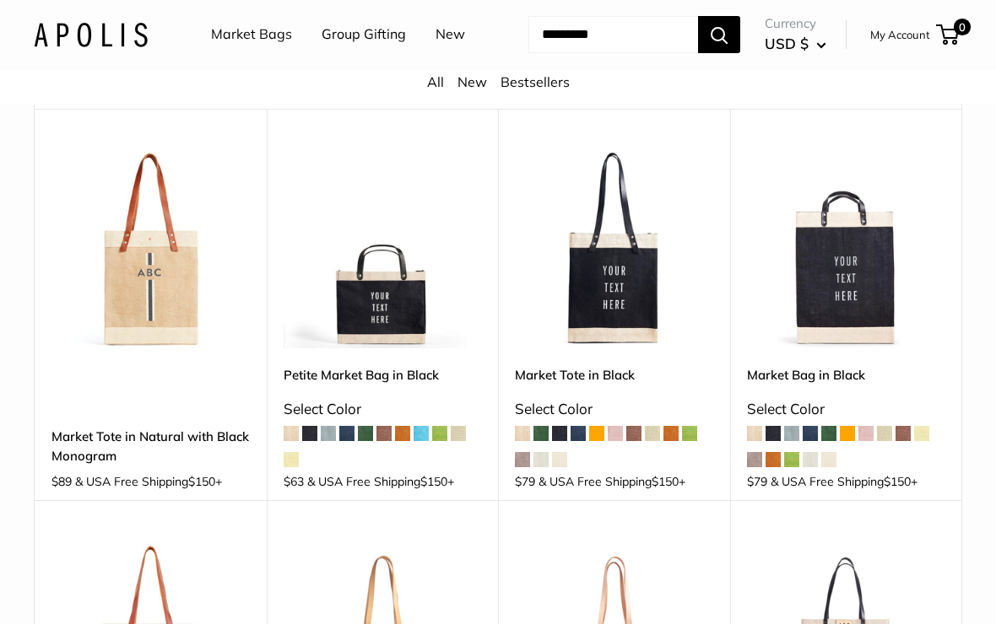
scroll to position [197, 0]
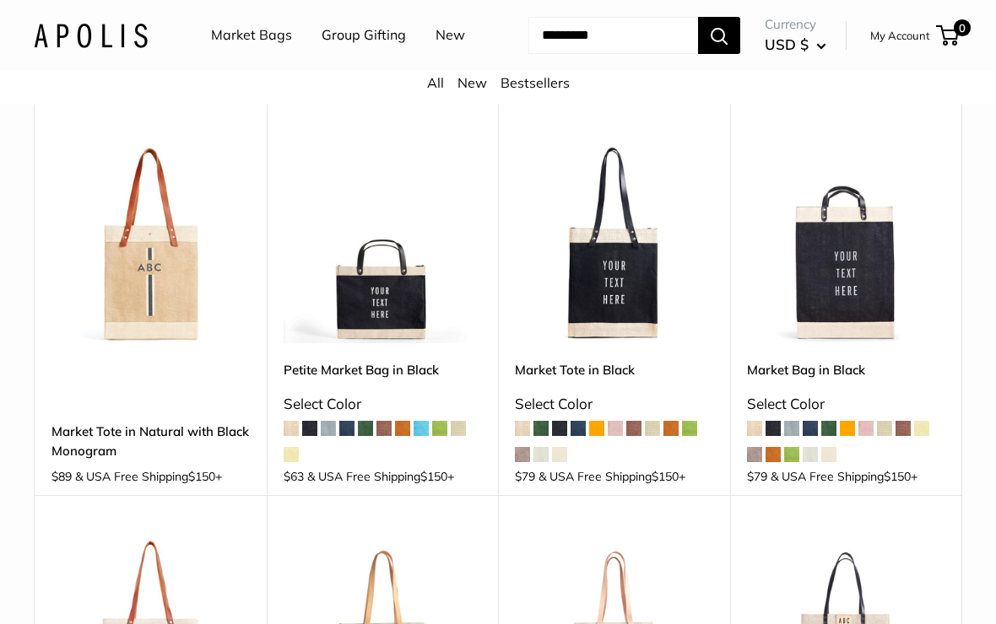
click at [516, 462] on span at bounding box center [522, 454] width 15 height 15
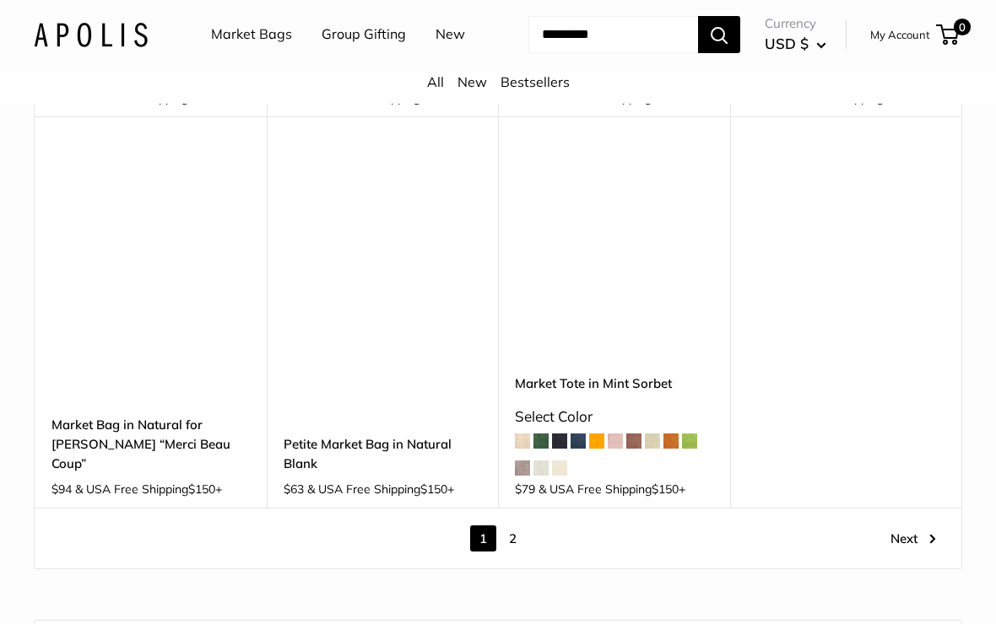
scroll to position [2160, 0]
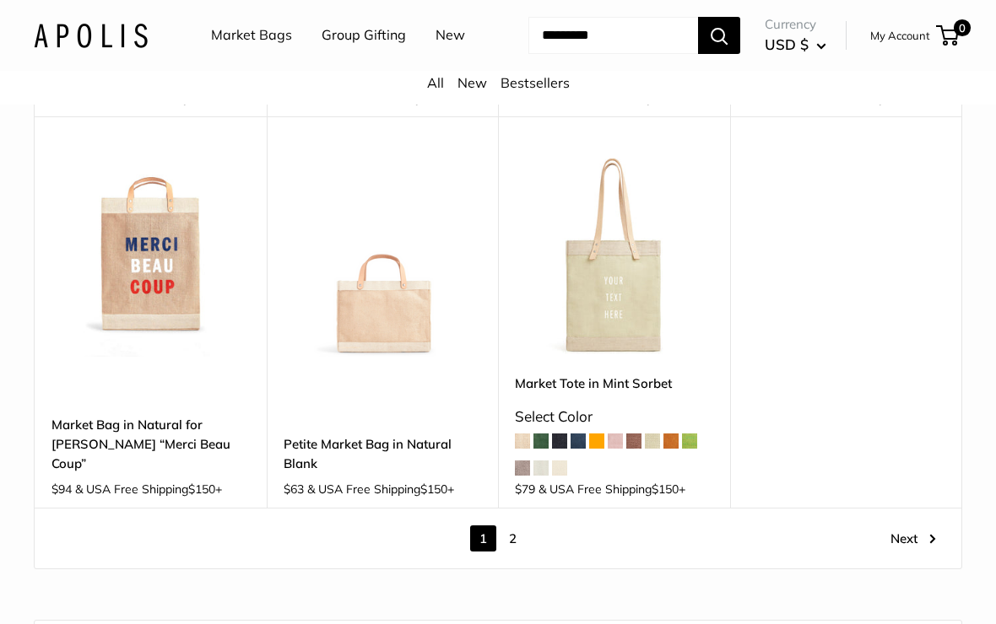
click at [556, 434] on span at bounding box center [559, 441] width 15 height 15
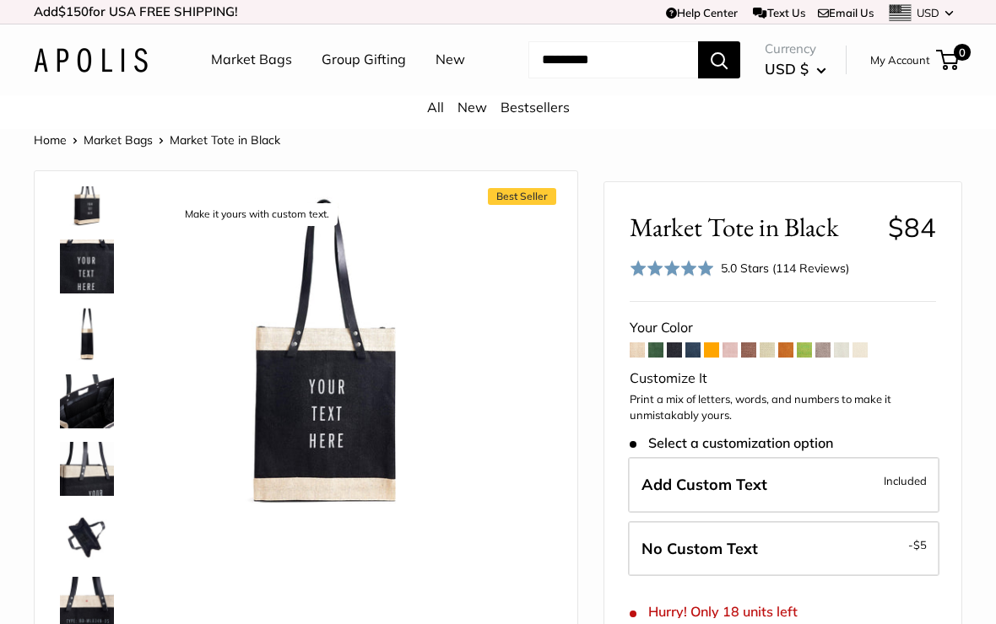
scroll to position [95, 0]
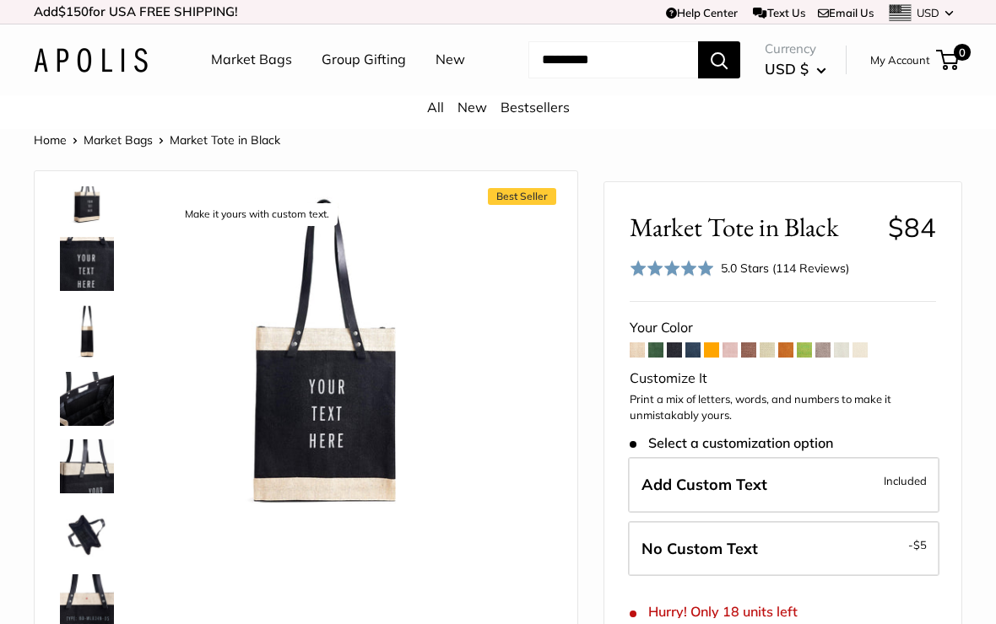
click at [88, 494] on img at bounding box center [87, 467] width 54 height 54
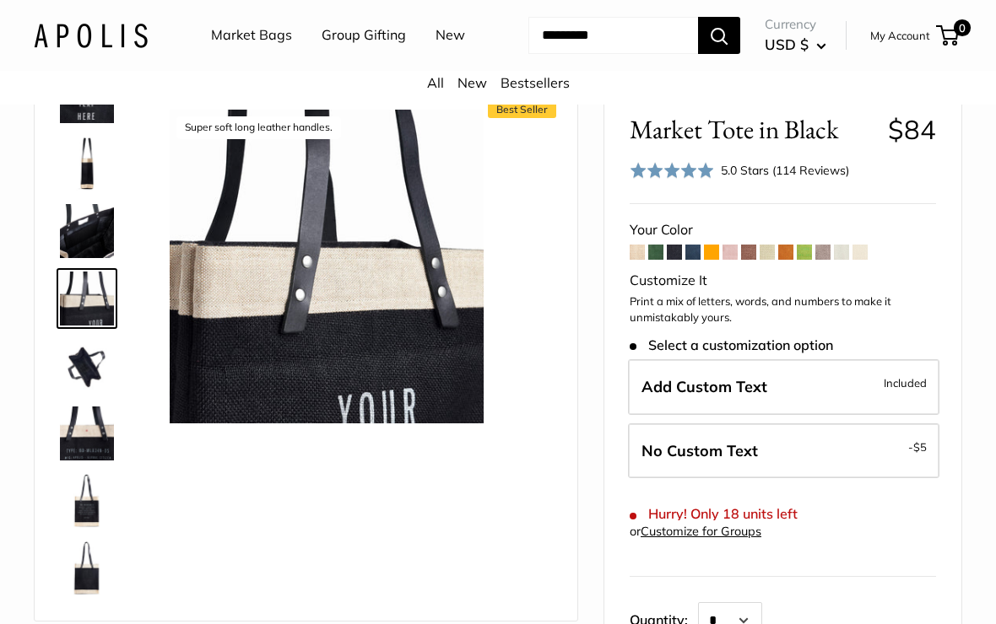
scroll to position [176, 0]
click at [85, 258] on img at bounding box center [87, 231] width 54 height 54
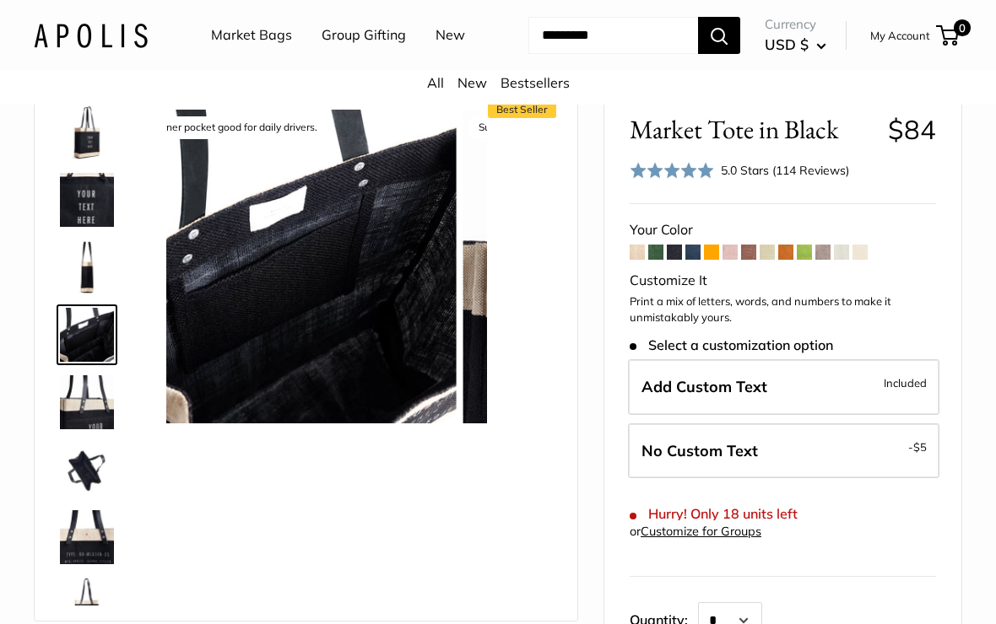
scroll to position [52, 0]
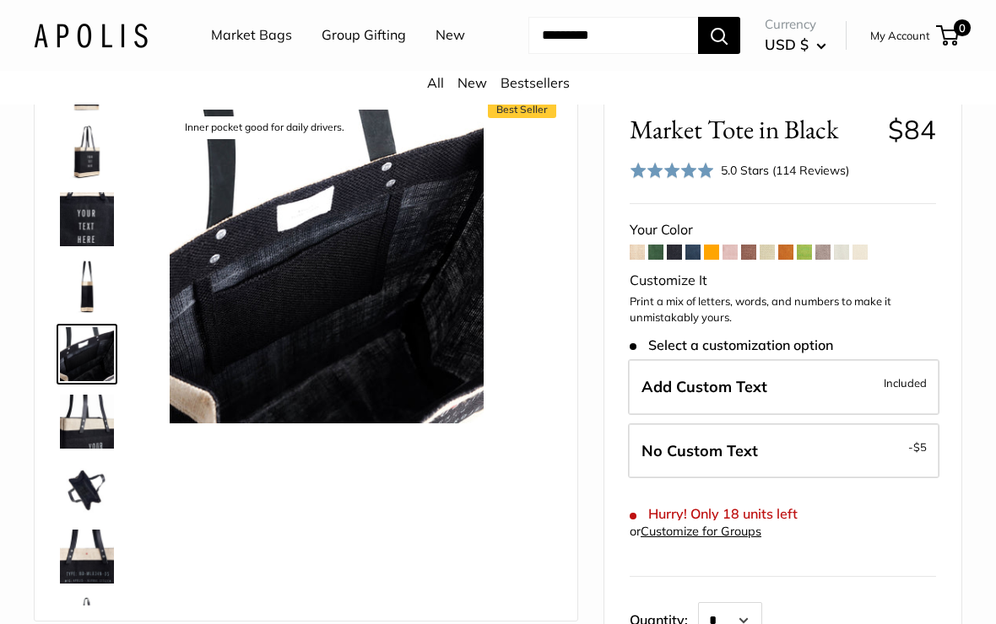
click at [96, 314] on img at bounding box center [87, 287] width 54 height 54
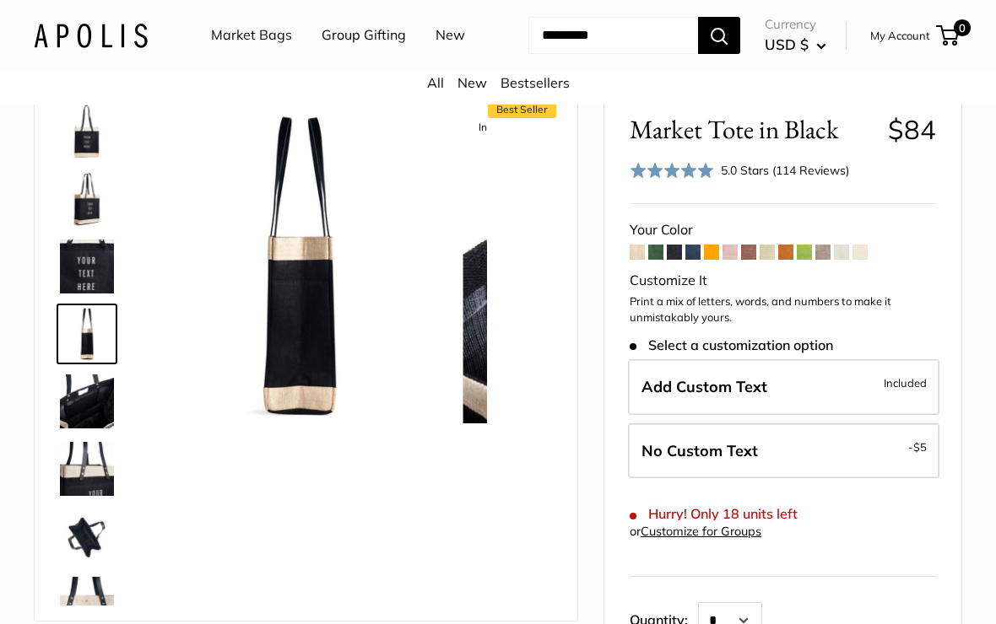
scroll to position [0, 0]
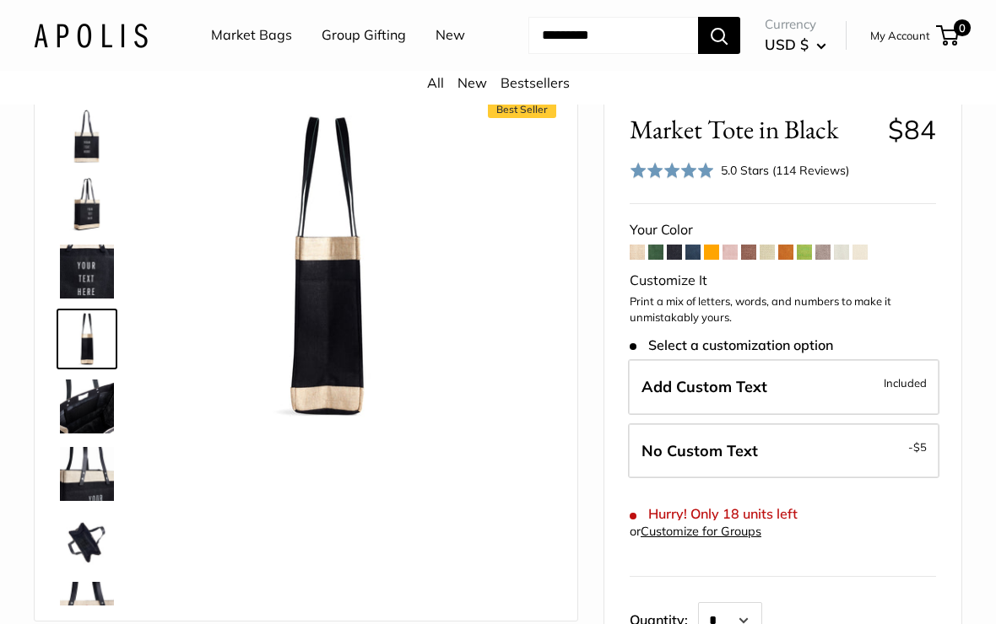
click at [93, 434] on img at bounding box center [87, 407] width 54 height 54
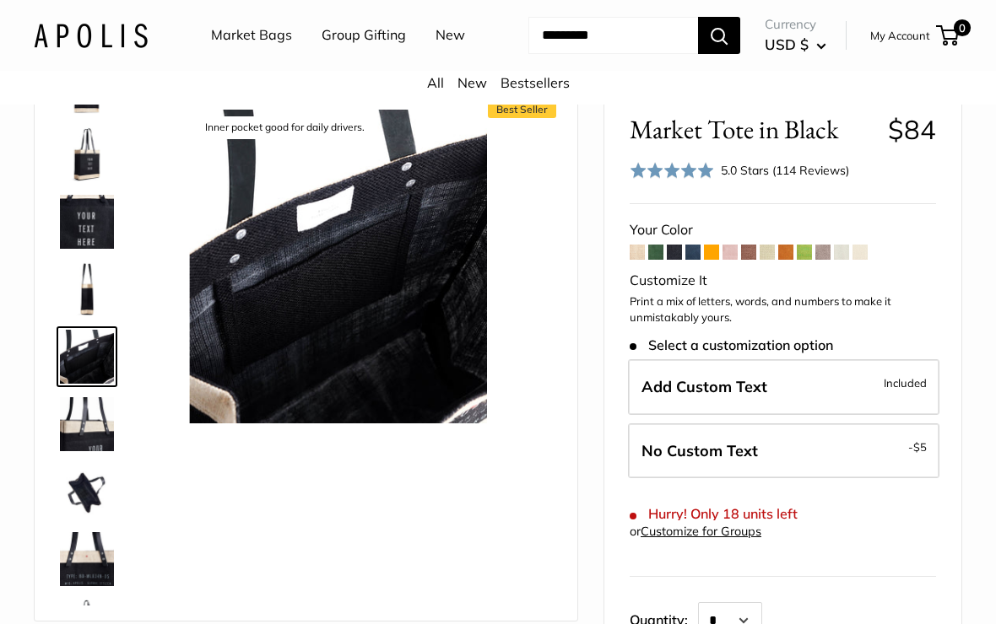
scroll to position [52, 0]
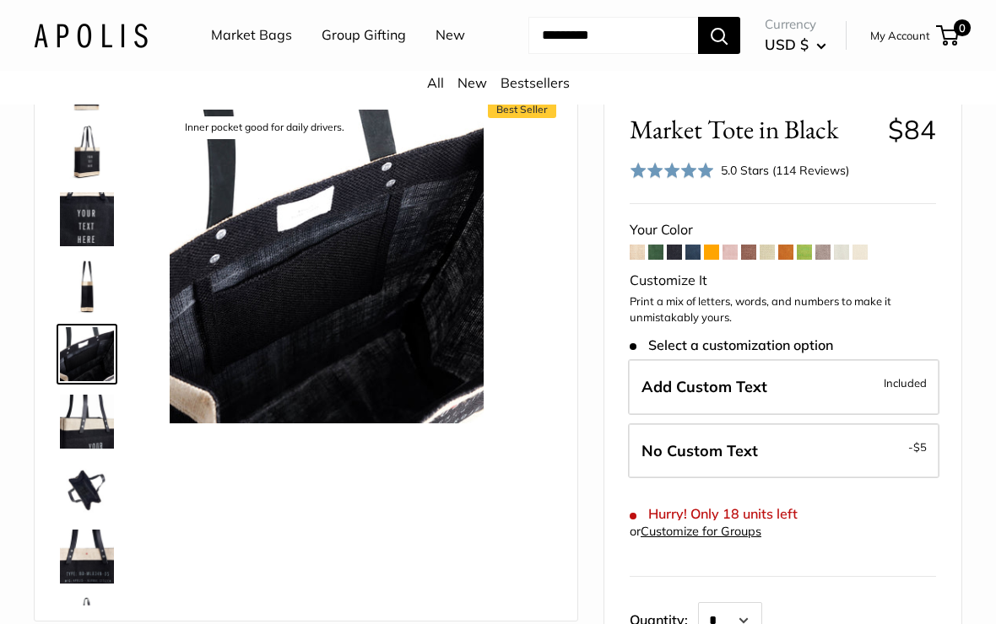
click at [84, 449] on img at bounding box center [87, 422] width 54 height 54
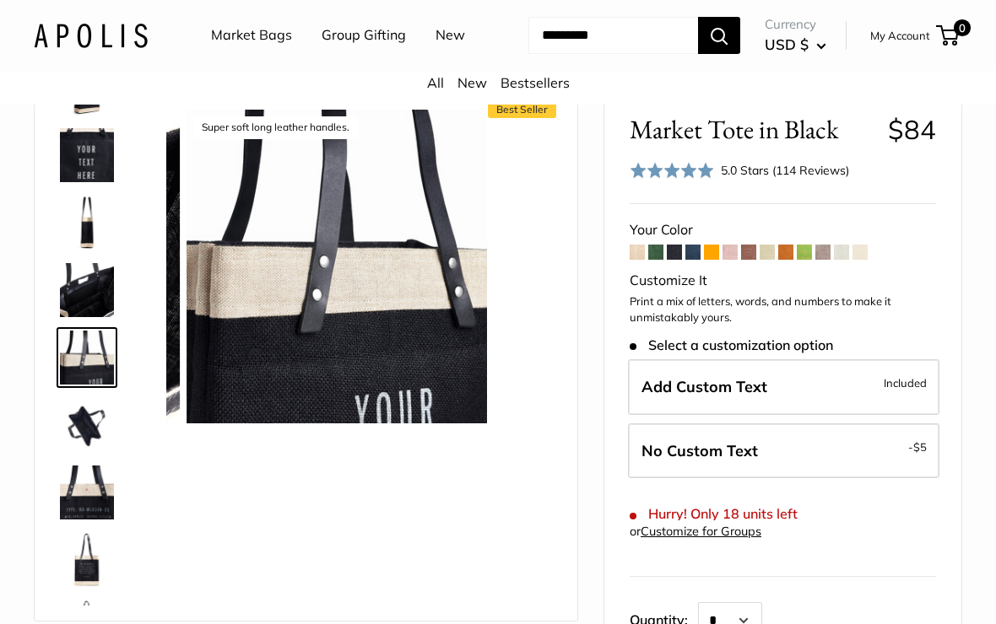
scroll to position [120, 0]
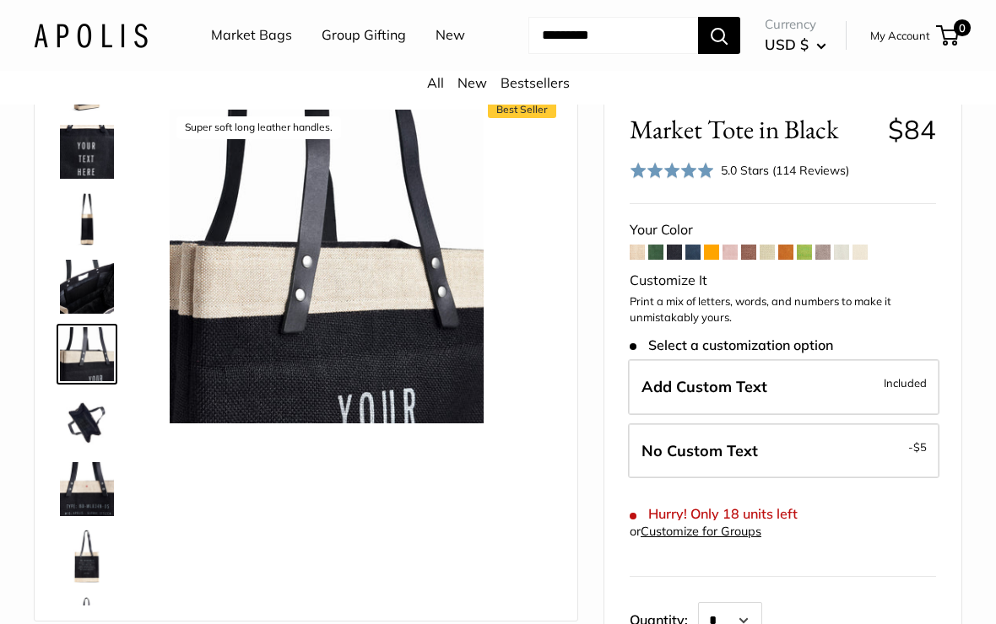
click at [84, 449] on img at bounding box center [87, 422] width 54 height 54
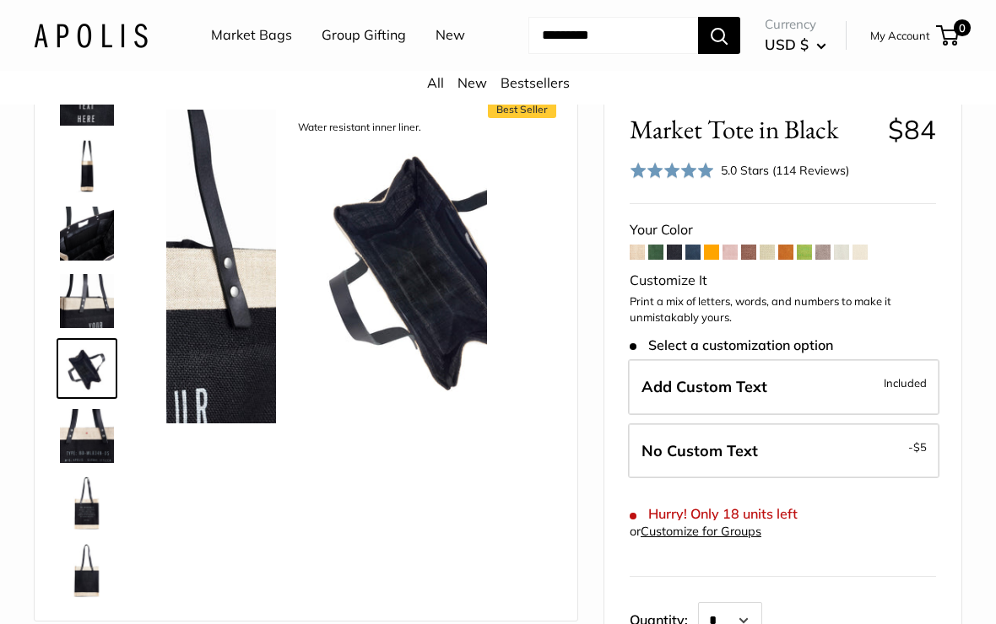
scroll to position [176, 0]
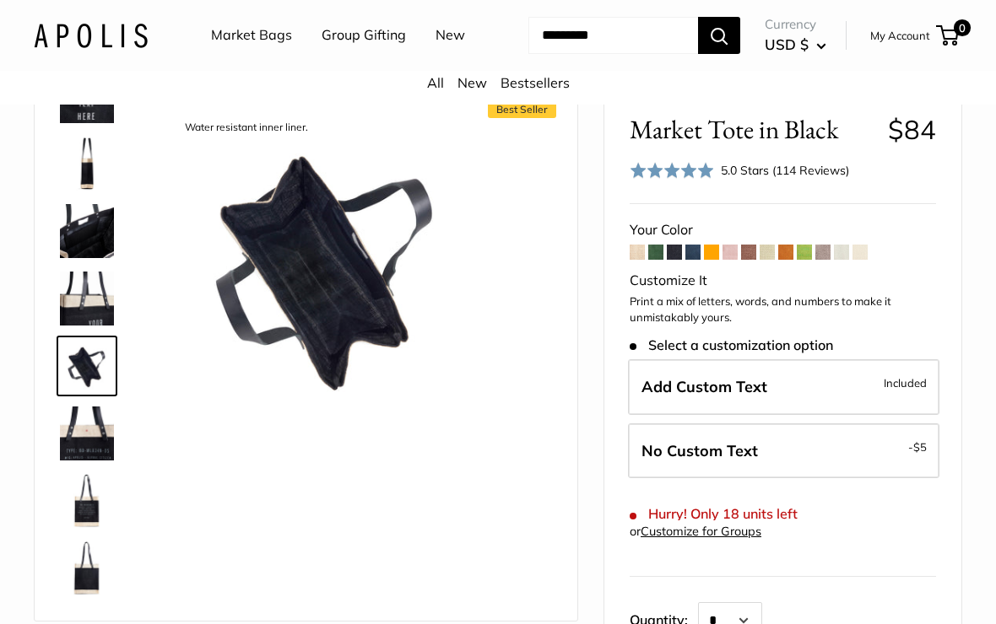
click at [84, 528] on img at bounding box center [87, 501] width 54 height 54
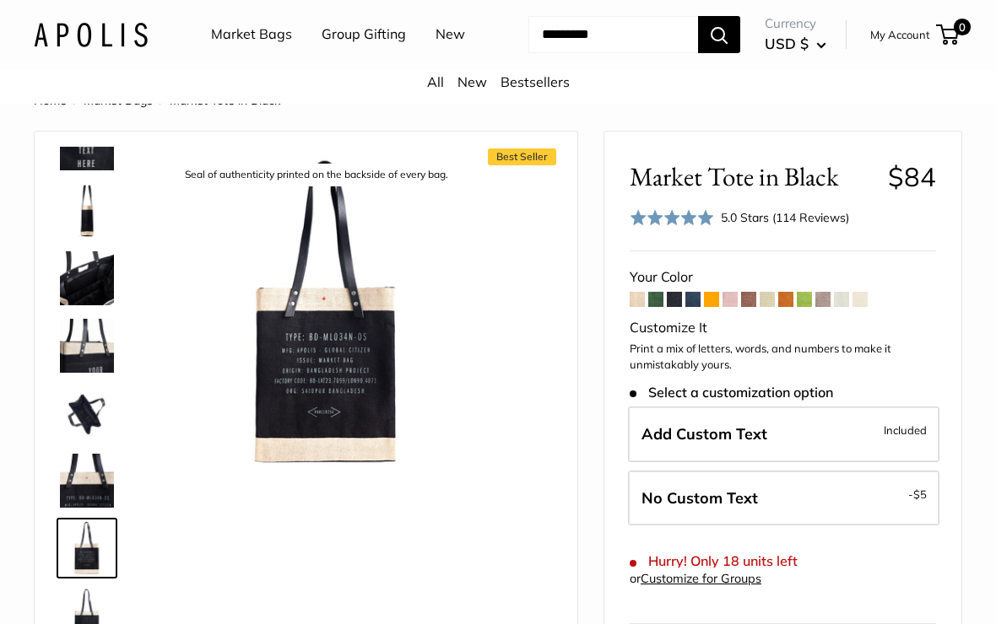
scroll to position [52, 0]
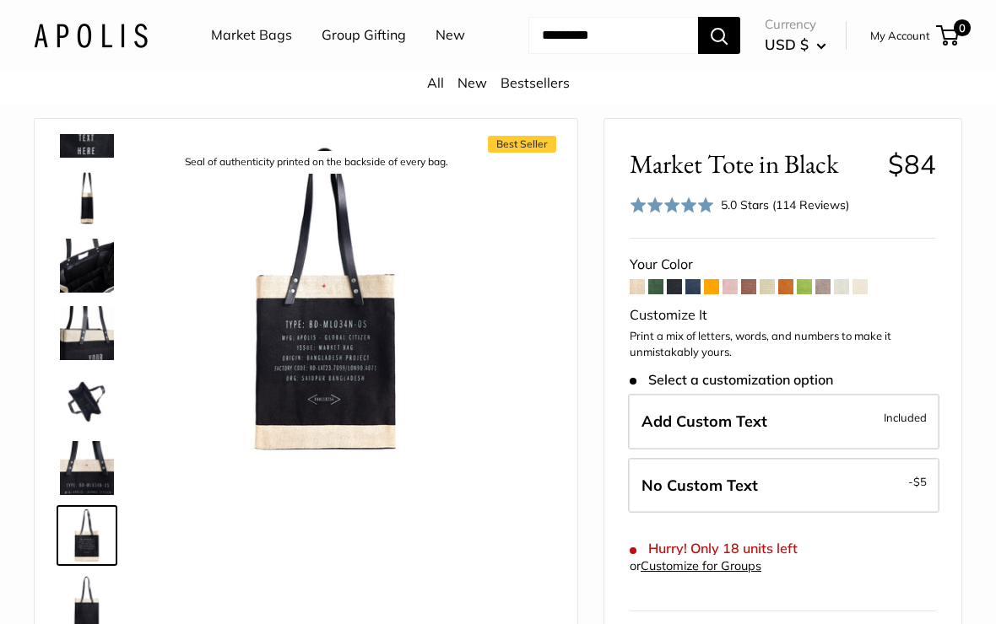
click at [81, 563] on img at bounding box center [87, 536] width 54 height 54
click at [90, 563] on img at bounding box center [87, 536] width 54 height 54
click at [85, 563] on img at bounding box center [87, 536] width 54 height 54
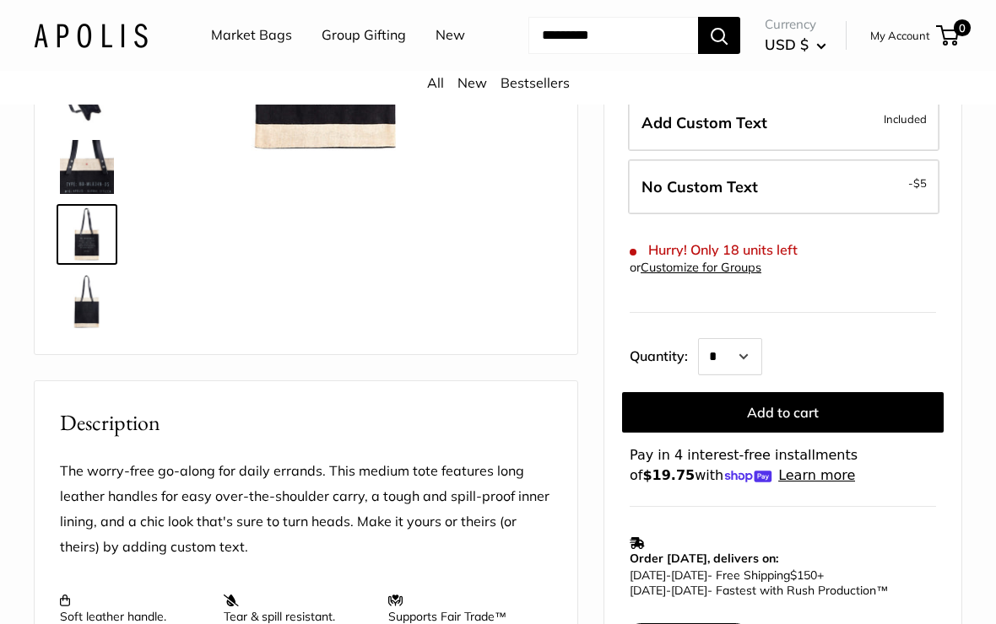
scroll to position [355, 0]
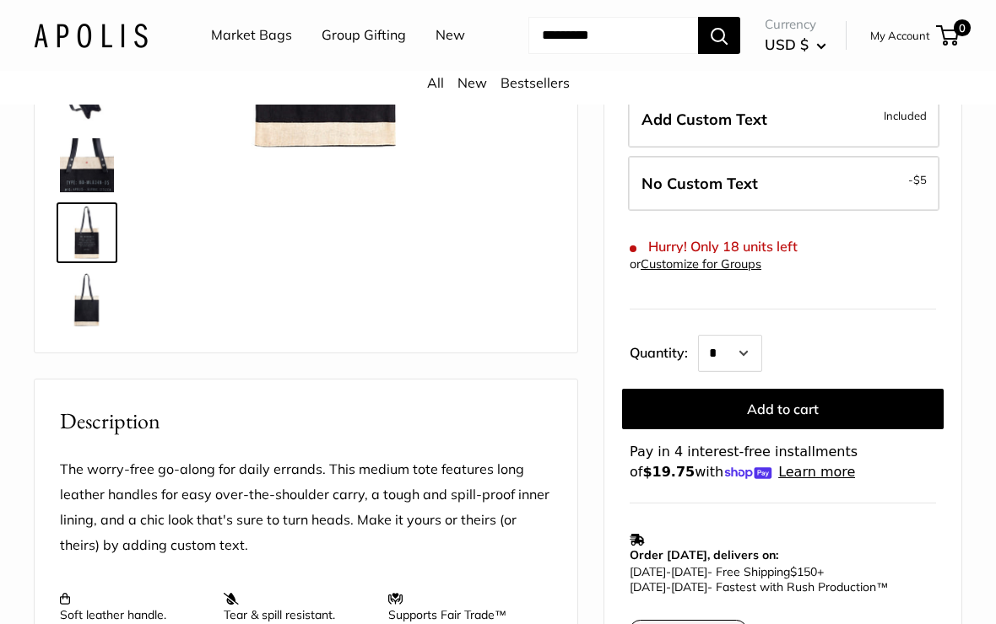
click at [100, 327] on img at bounding box center [87, 300] width 54 height 54
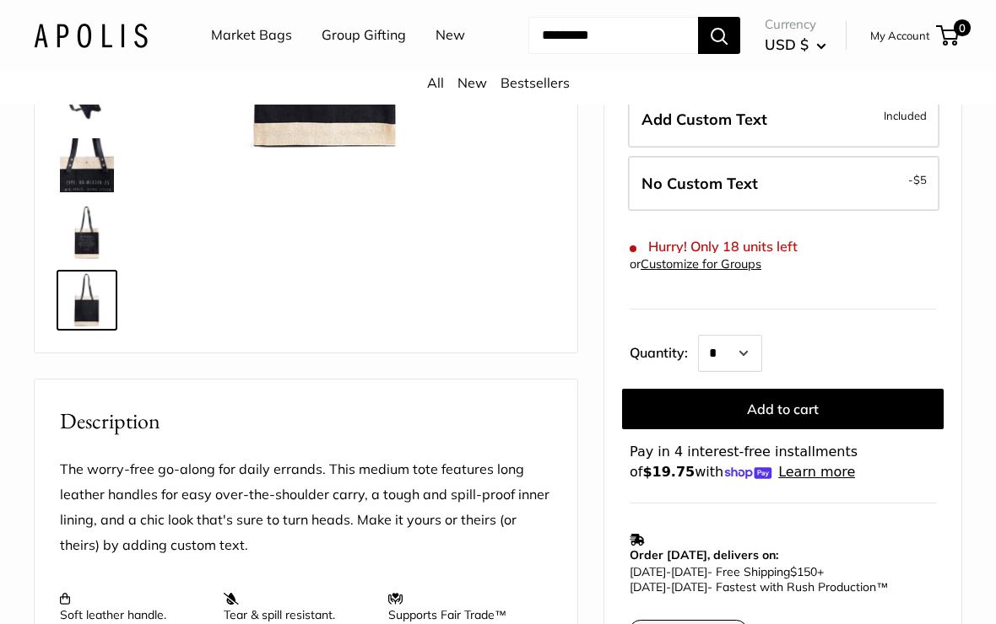
click at [84, 327] on img at bounding box center [87, 300] width 54 height 54
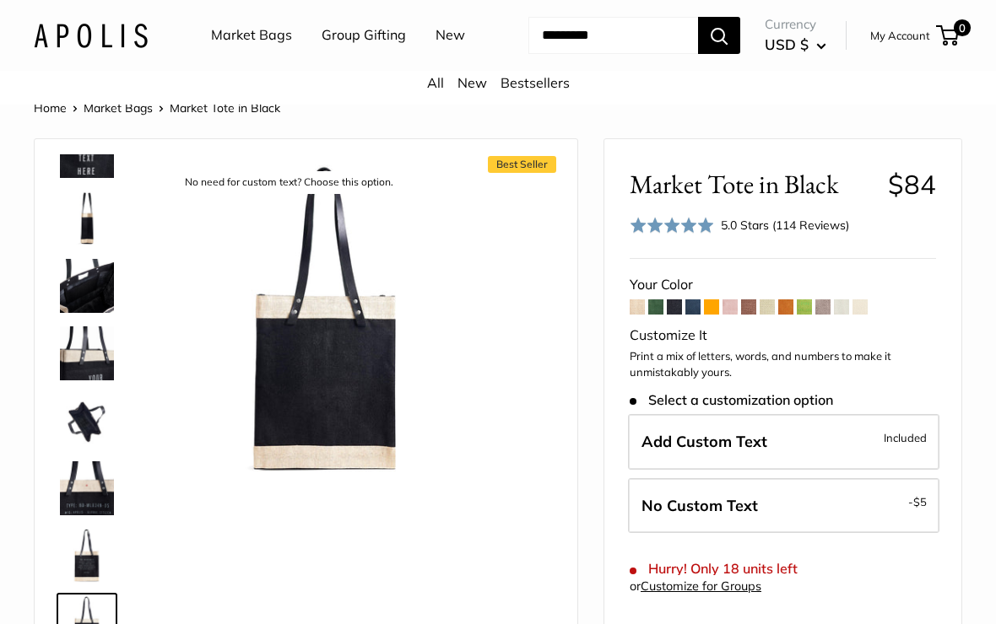
scroll to position [28, 0]
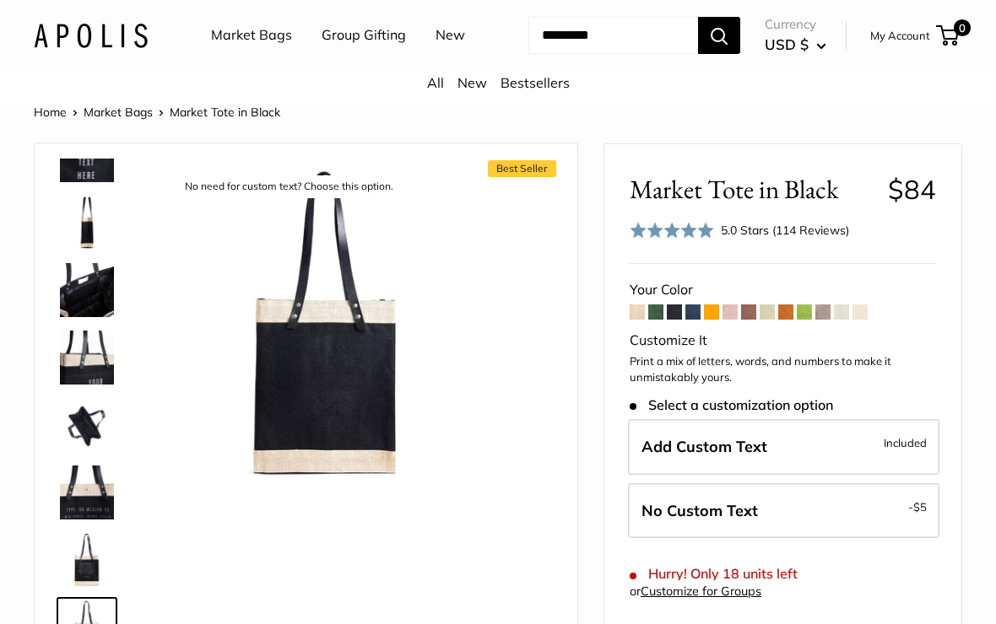
click at [764, 320] on span at bounding box center [766, 312] width 15 height 15
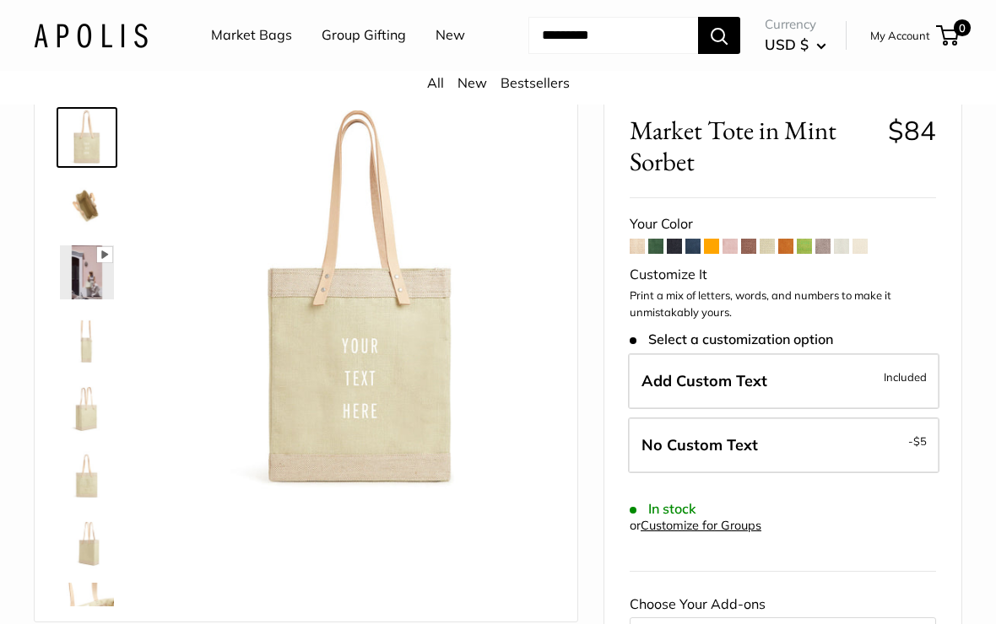
scroll to position [85, 0]
click at [689, 255] on span at bounding box center [692, 247] width 15 height 15
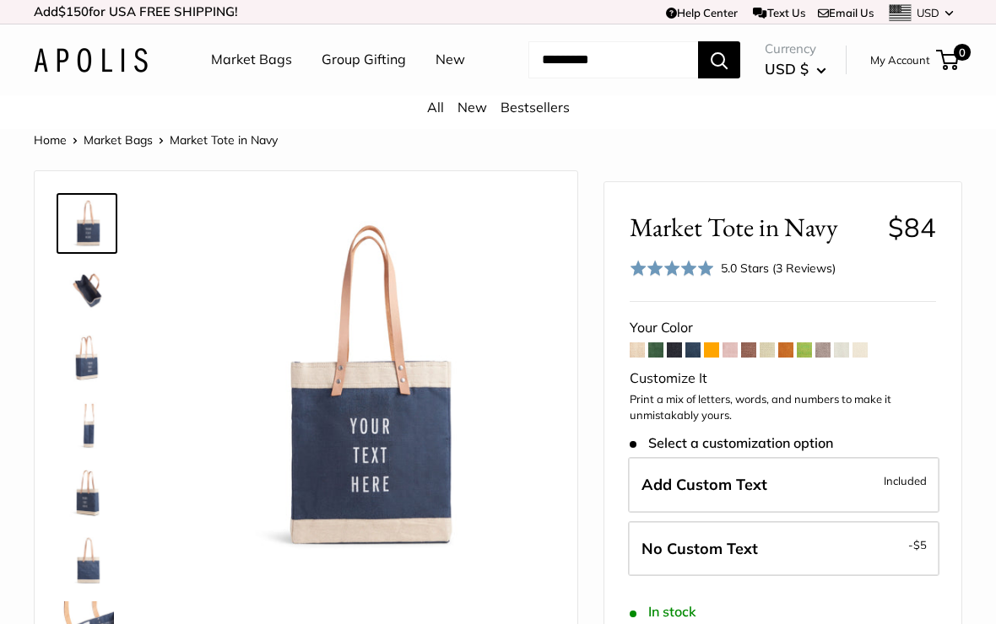
click at [673, 358] on span at bounding box center [674, 350] width 15 height 15
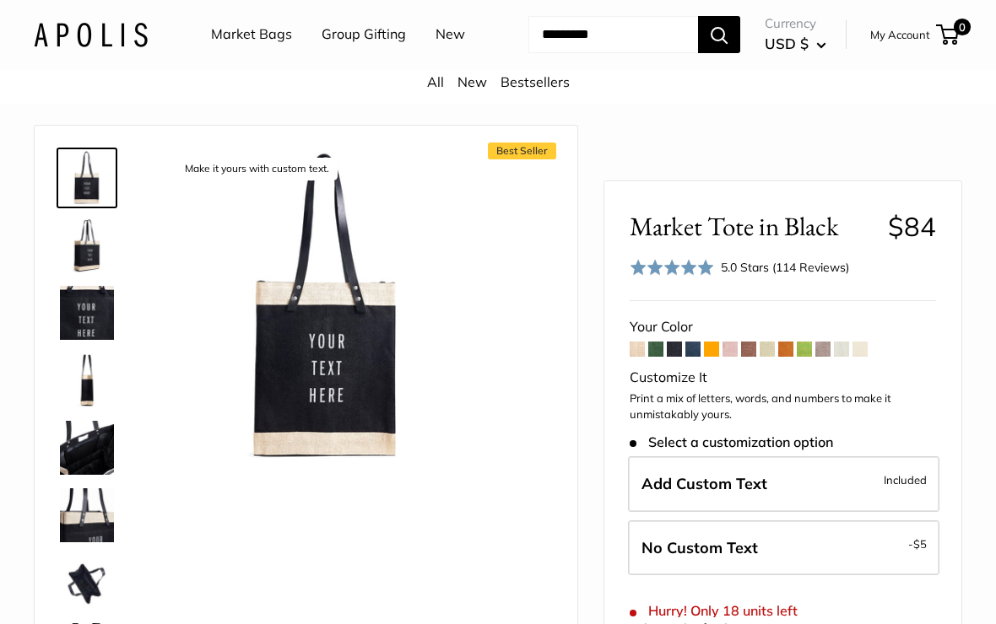
scroll to position [46, 0]
